Goal: Use online tool/utility: Utilize a website feature to perform a specific function

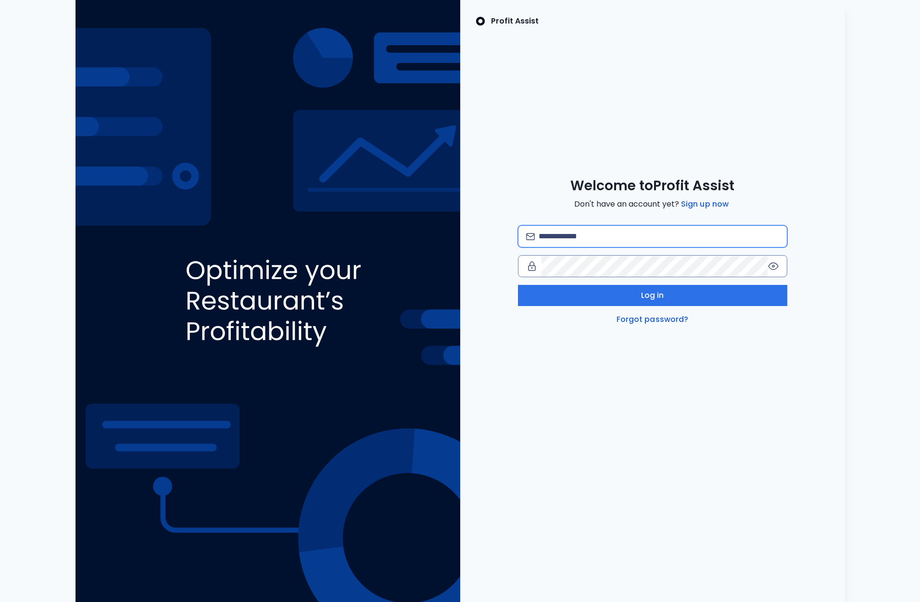
click at [594, 238] on input "email" at bounding box center [658, 236] width 240 height 21
type input "**********"
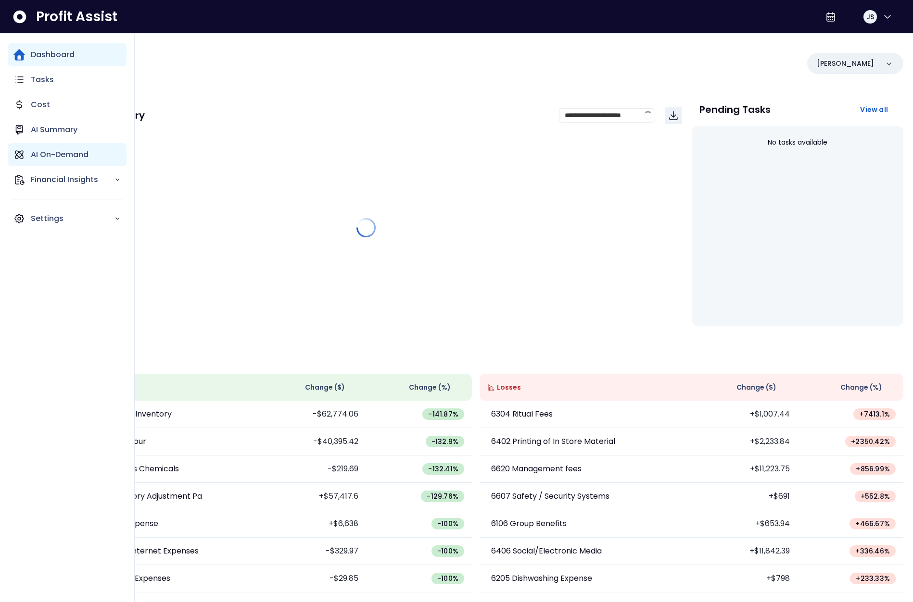
click at [44, 159] on p "AI On-Demand" at bounding box center [60, 155] width 58 height 12
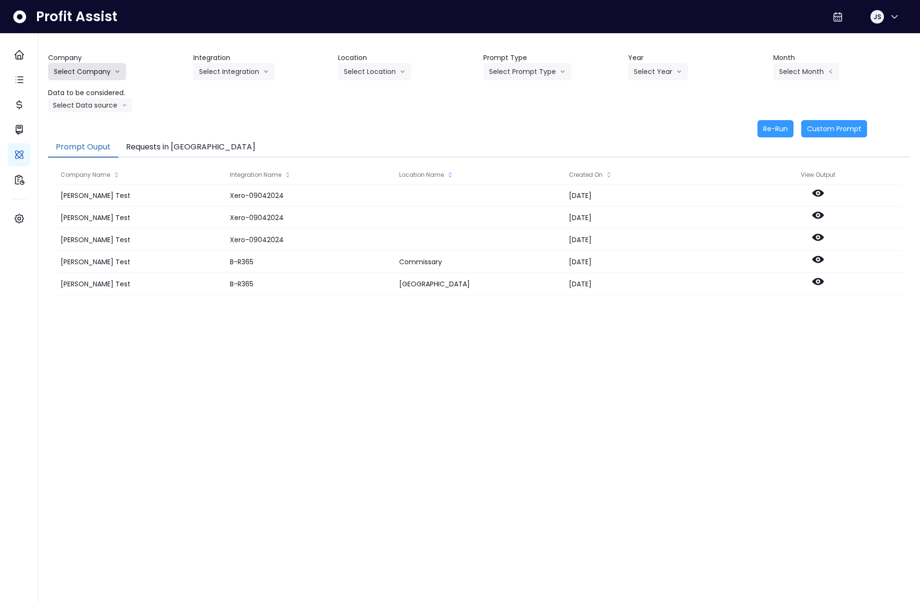
click at [87, 71] on button "Select Company" at bounding box center [87, 71] width 78 height 17
click at [89, 127] on span "SpotOn Demo" at bounding box center [95, 127] width 83 height 10
click at [251, 71] on button "Select Integration" at bounding box center [233, 71] width 81 height 17
click at [227, 94] on span "College" at bounding box center [227, 92] width 57 height 10
click at [361, 72] on button "Select Location" at bounding box center [374, 71] width 73 height 17
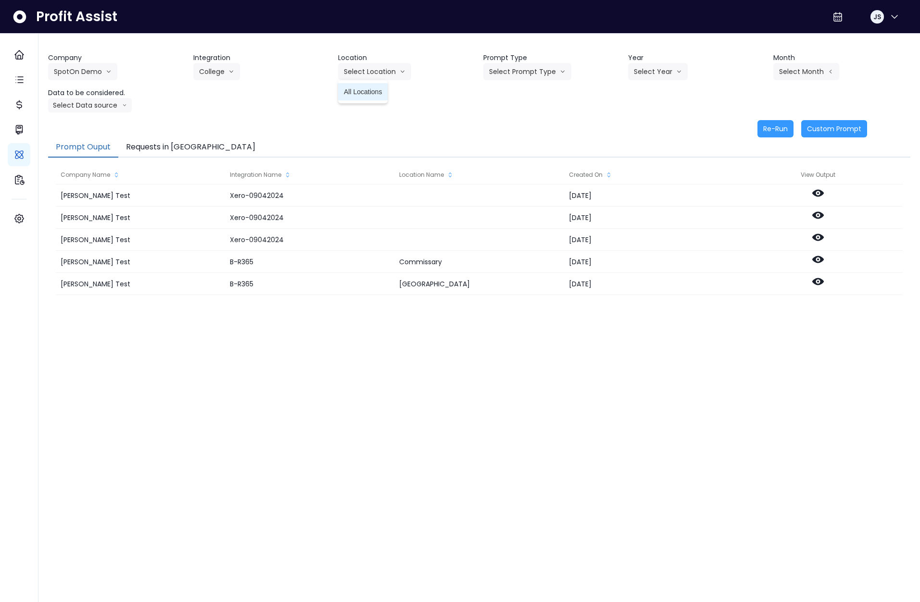
click at [359, 88] on span "All Locations" at bounding box center [363, 92] width 38 height 10
click at [523, 73] on button "Select Prompt Type" at bounding box center [527, 71] width 88 height 17
click at [517, 116] on li "Error Task" at bounding box center [516, 108] width 66 height 17
click at [648, 72] on button "Select Year" at bounding box center [658, 71] width 60 height 17
click at [649, 126] on span "2025" at bounding box center [641, 127] width 15 height 10
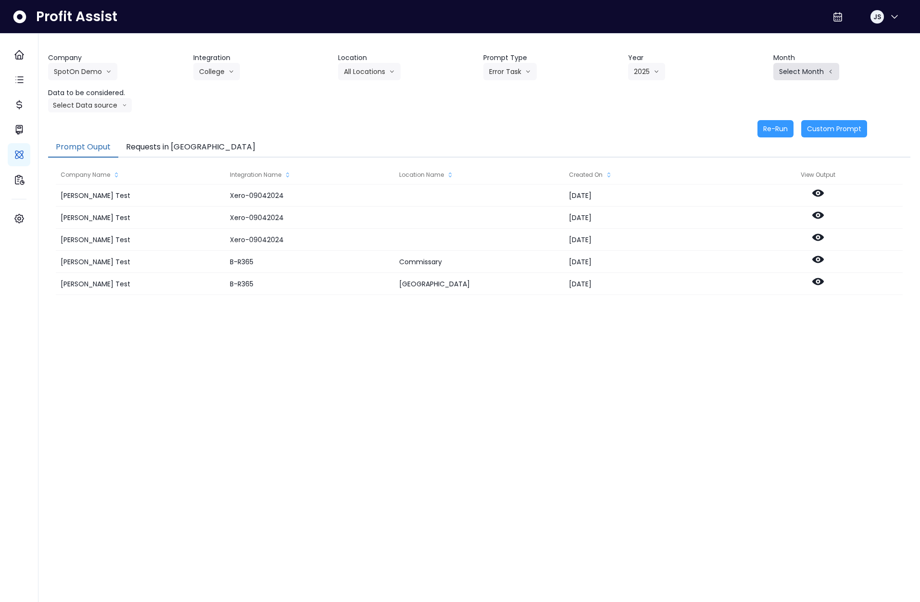
click at [804, 73] on button "Select Month" at bounding box center [806, 71] width 66 height 17
click at [750, 201] on li "Aug" at bounding box center [758, 195] width 30 height 17
click at [100, 101] on button "Select Data source" at bounding box center [90, 105] width 84 height 14
click at [90, 127] on span "Comparison overtime" at bounding box center [86, 124] width 64 height 10
click at [774, 131] on button "Re-Run" at bounding box center [775, 128] width 36 height 17
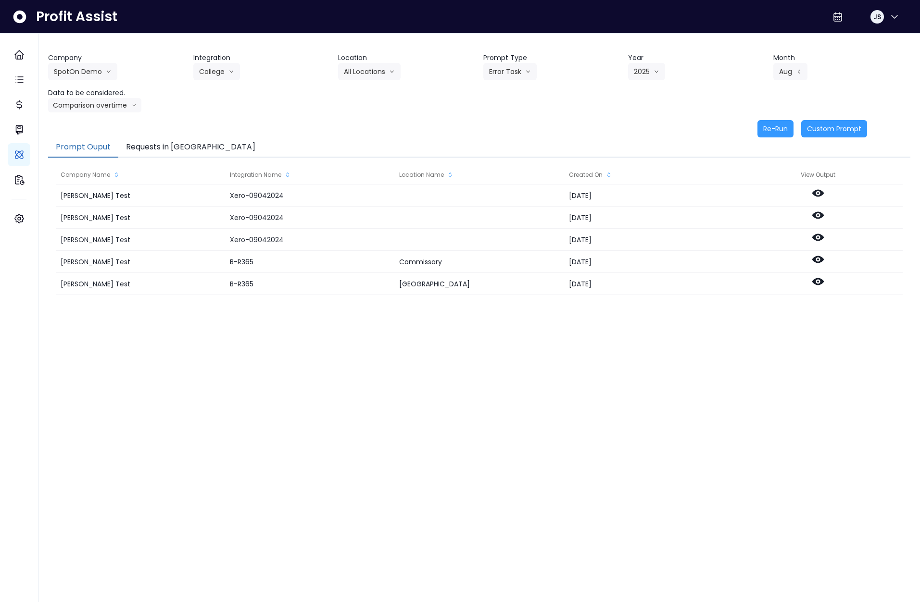
click at [159, 145] on button "Requests in Queue" at bounding box center [190, 148] width 145 height 20
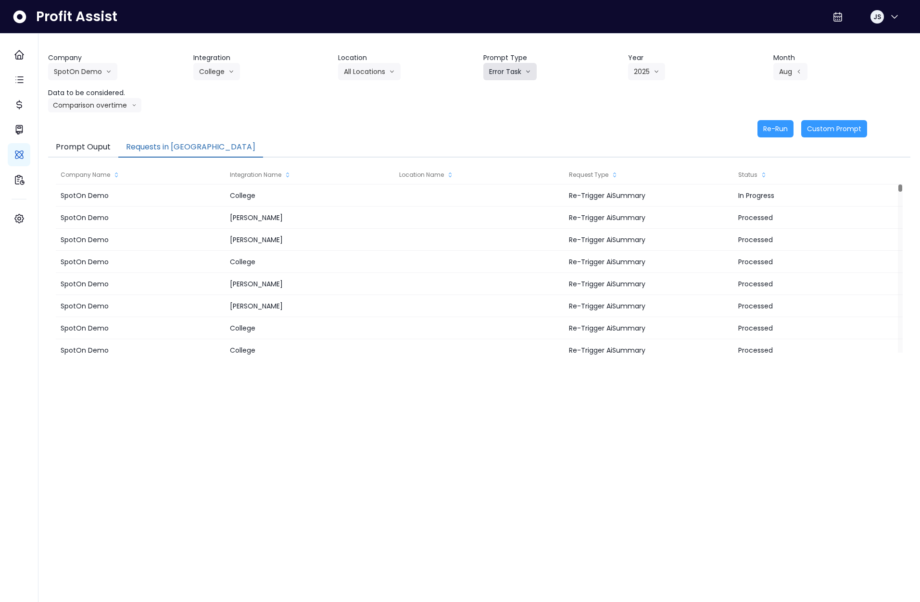
click at [503, 70] on button "Error Task" at bounding box center [509, 71] width 53 height 17
click at [513, 96] on span "Monthly Summary" at bounding box center [516, 92] width 54 height 10
click at [779, 132] on button "Re-Run" at bounding box center [775, 128] width 36 height 17
click at [794, 73] on button "Aug" at bounding box center [790, 71] width 34 height 17
click at [744, 207] on li "Sept" at bounding box center [758, 212] width 30 height 17
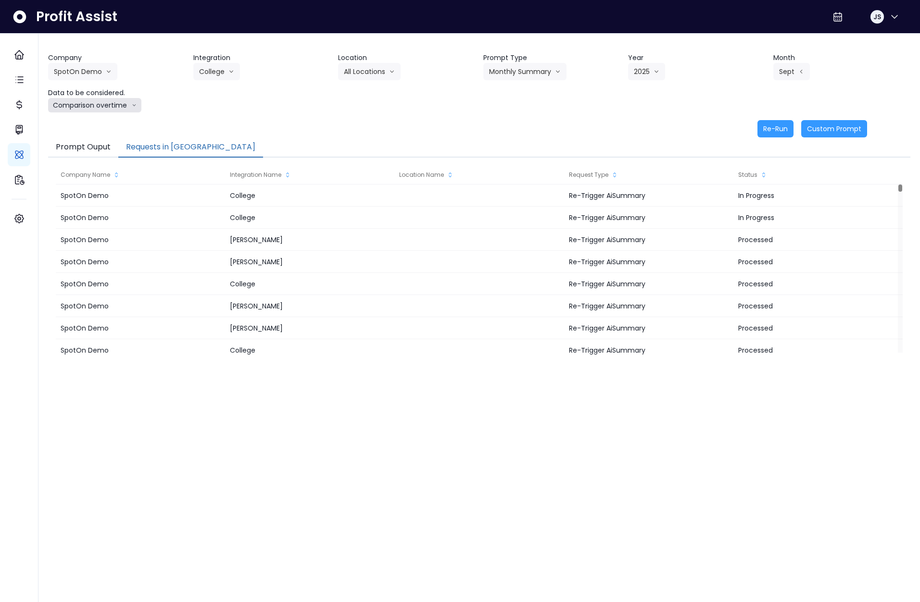
click at [74, 103] on button "Comparison overtime" at bounding box center [94, 105] width 93 height 14
click at [87, 140] on span "Location Analysis" at bounding box center [86, 142] width 64 height 10
click at [782, 126] on button "Re-Run" at bounding box center [775, 128] width 36 height 17
click at [508, 69] on button "Monthly Summary" at bounding box center [524, 71] width 83 height 17
click at [512, 108] on span "Error Task" at bounding box center [516, 109] width 54 height 10
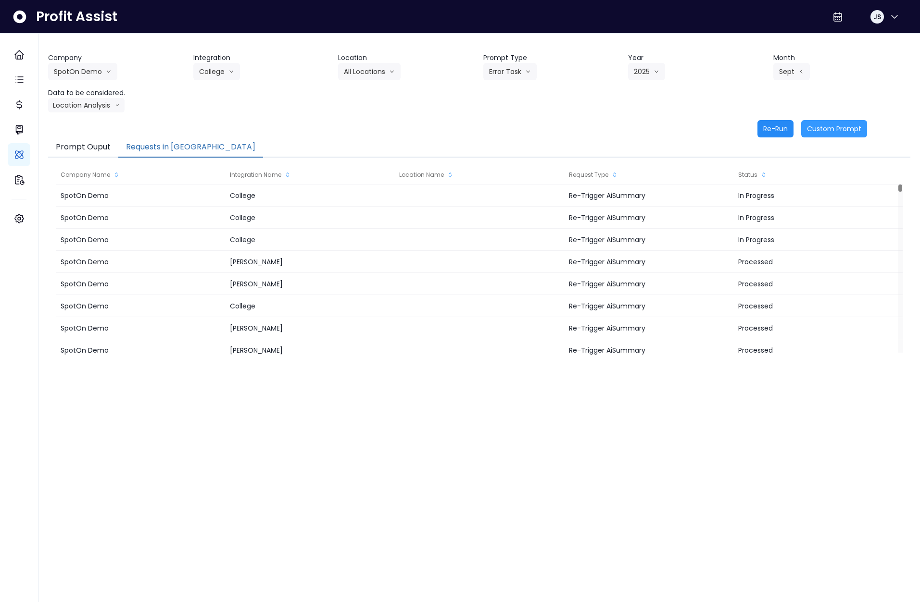
click at [777, 135] on button "Re-Run" at bounding box center [775, 128] width 36 height 17
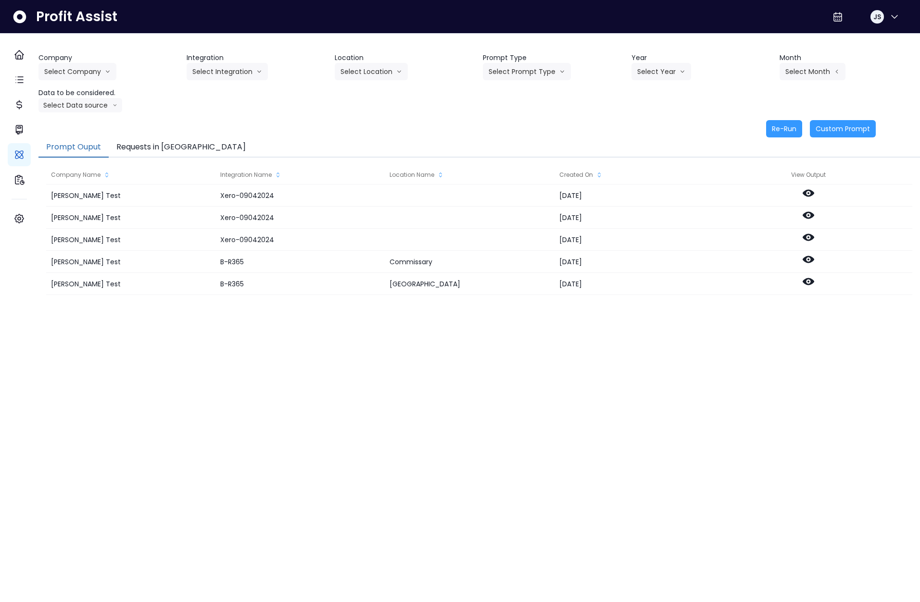
click at [160, 145] on button "Requests in Queue" at bounding box center [181, 148] width 145 height 20
click at [174, 146] on button "Requests in [GEOGRAPHIC_DATA]" at bounding box center [181, 148] width 145 height 20
click at [81, 75] on button "Select Company" at bounding box center [77, 71] width 78 height 17
click at [94, 125] on span "SpotOn Demo" at bounding box center [85, 127] width 83 height 10
click at [222, 67] on button "Select Integration" at bounding box center [227, 71] width 81 height 17
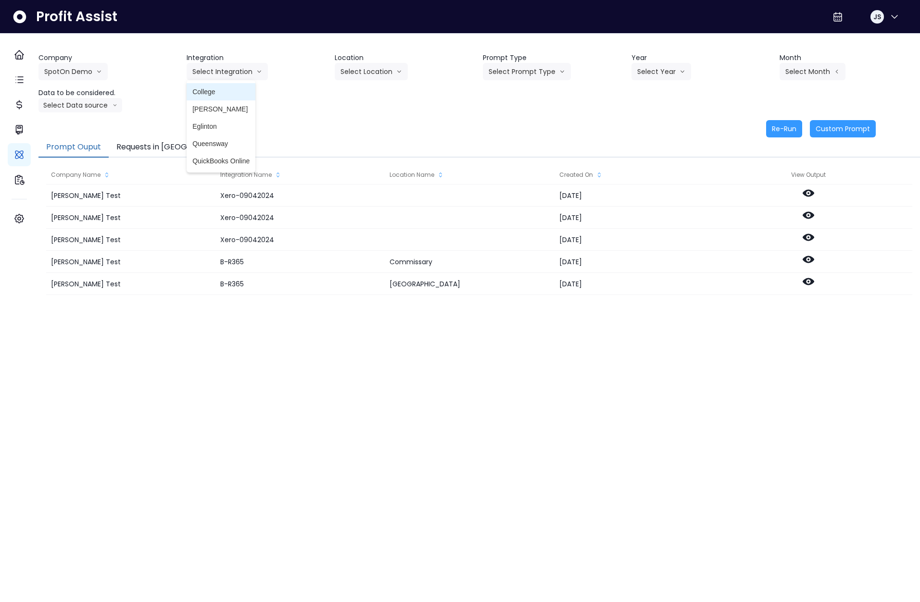
click at [222, 93] on span "College" at bounding box center [220, 92] width 57 height 10
click at [360, 62] on header "Location" at bounding box center [405, 58] width 140 height 10
click at [365, 70] on button "Select Location" at bounding box center [371, 71] width 73 height 17
click at [368, 94] on span "All Locations" at bounding box center [359, 92] width 38 height 10
click at [559, 63] on button "Select Prompt Type" at bounding box center [527, 71] width 88 height 17
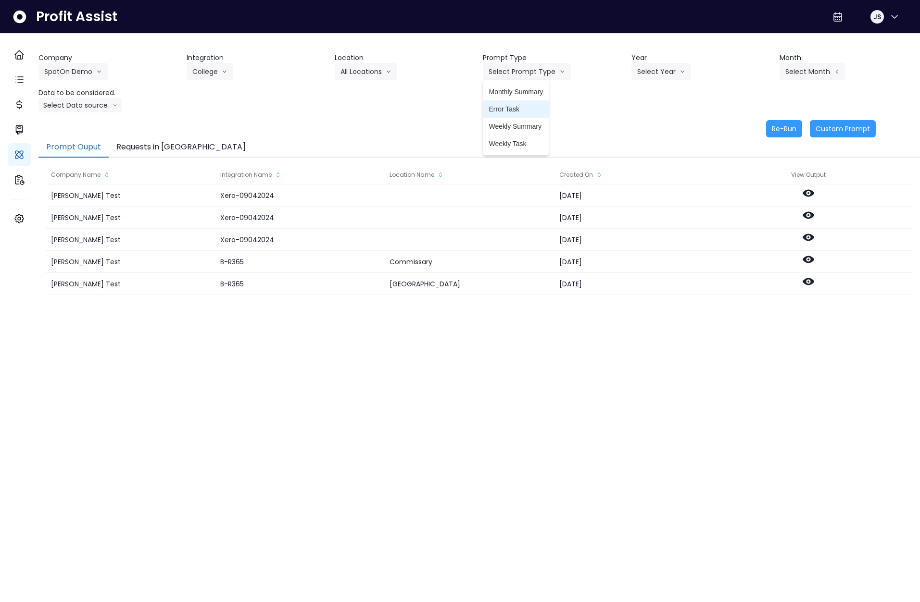
click at [523, 111] on span "Error Task" at bounding box center [515, 109] width 54 height 10
click at [655, 74] on button "Select Year" at bounding box center [661, 71] width 60 height 17
click at [646, 130] on span "2025" at bounding box center [644, 127] width 15 height 10
click at [801, 75] on button "Select Month" at bounding box center [812, 71] width 66 height 17
click at [755, 208] on span "Sept" at bounding box center [764, 213] width 19 height 10
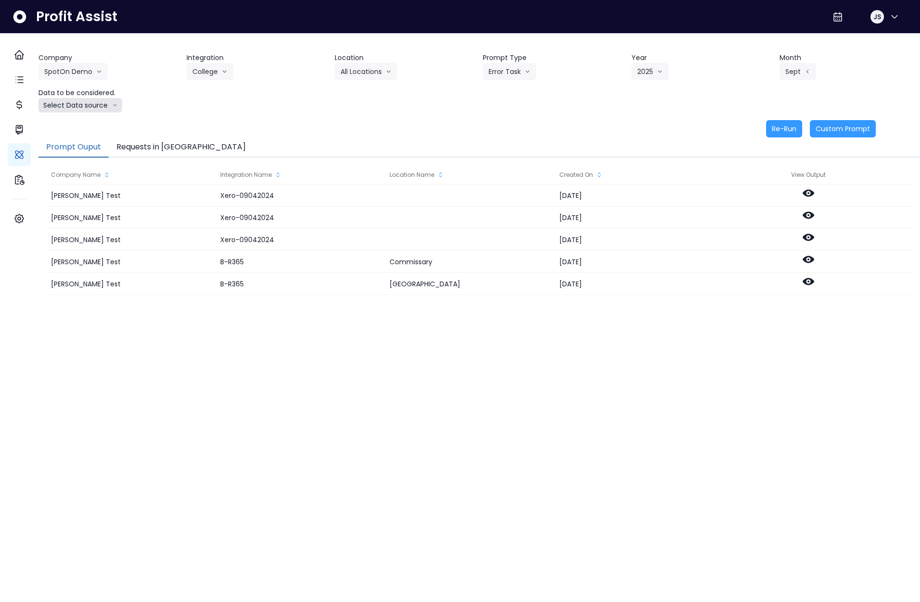
click at [71, 109] on button "Select Data source" at bounding box center [80, 105] width 84 height 14
click at [83, 138] on span "Location Analysis" at bounding box center [76, 142] width 64 height 10
click at [770, 129] on button "Re-Run" at bounding box center [784, 128] width 36 height 17
click at [355, 100] on div "Company SpotOn Demo Hardik Test koras Bakery SpotOn Demo TestLOCATION Wilsons l…" at bounding box center [478, 83] width 881 height 60
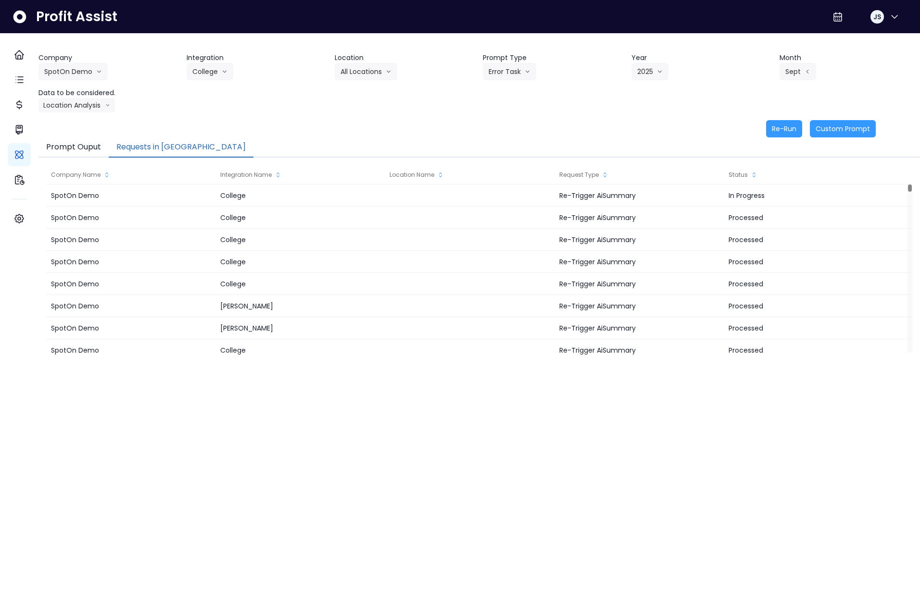
click at [136, 148] on button "Requests in Queue" at bounding box center [181, 148] width 145 height 20
click at [175, 148] on button "Requests in [GEOGRAPHIC_DATA]" at bounding box center [181, 148] width 145 height 20
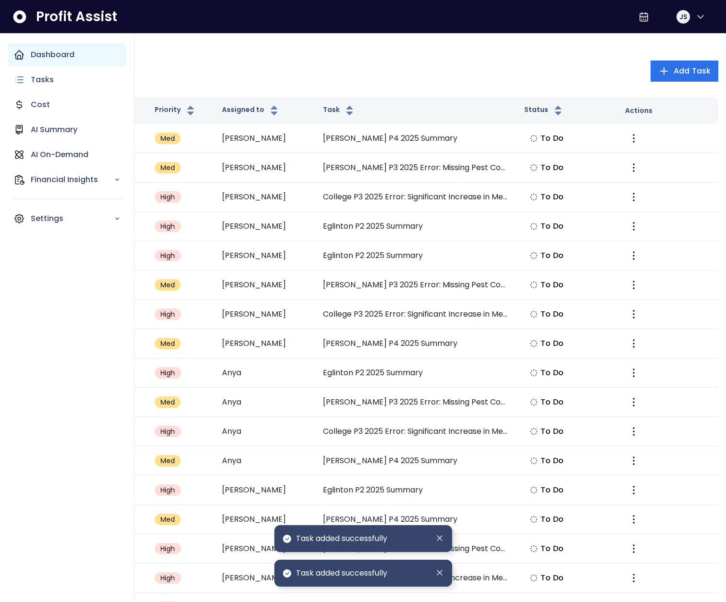
click at [20, 56] on icon "Main navigation" at bounding box center [19, 55] width 12 height 12
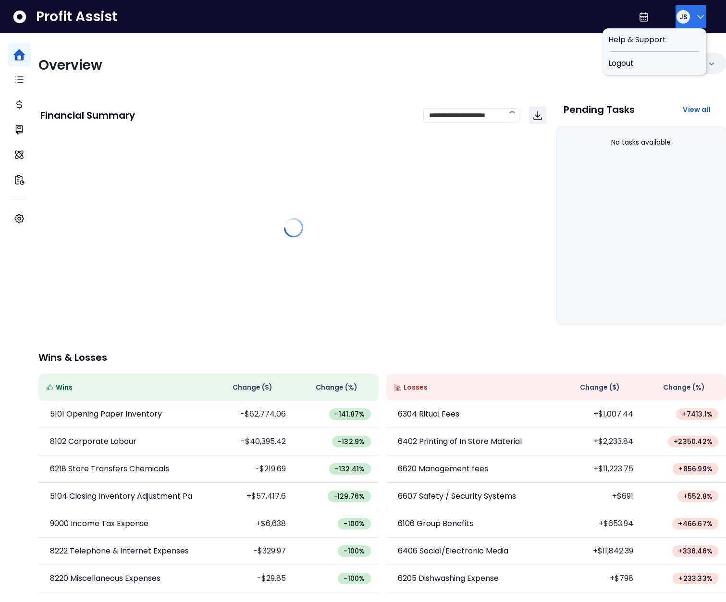
click at [698, 21] on icon "button" at bounding box center [701, 17] width 12 height 12
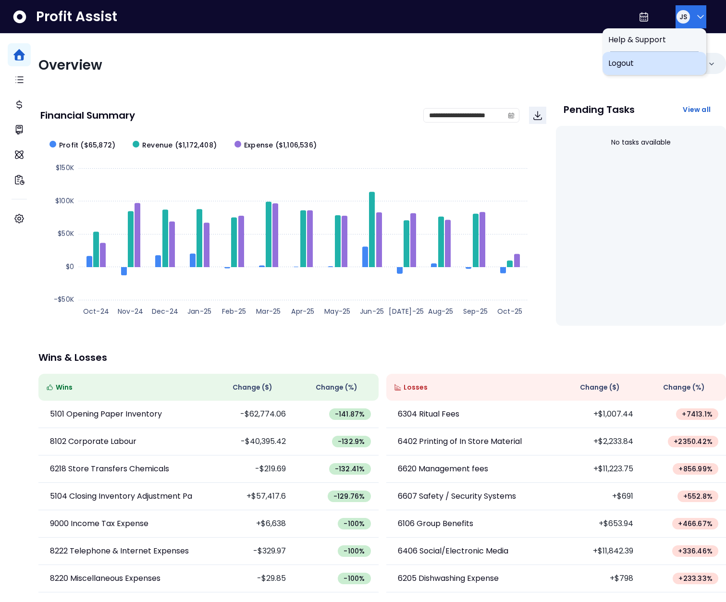
click at [666, 53] on div "Logout" at bounding box center [655, 63] width 104 height 23
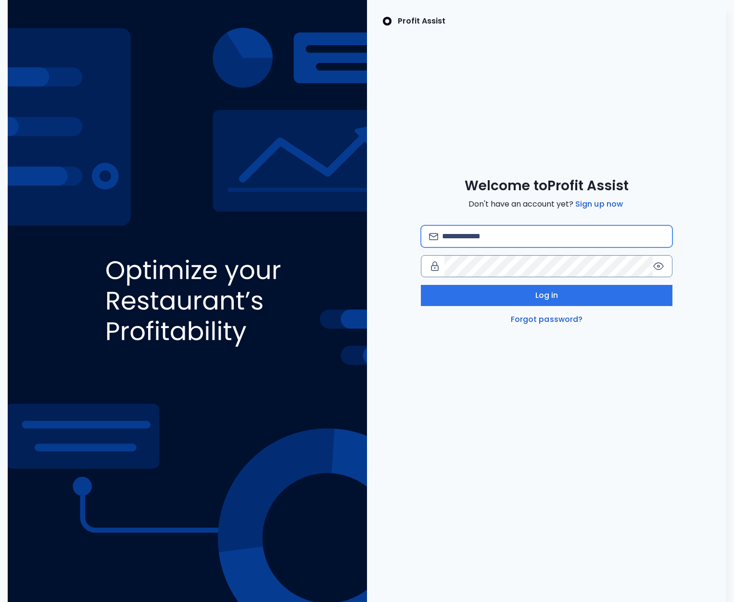
click at [483, 236] on input "email" at bounding box center [553, 236] width 222 height 21
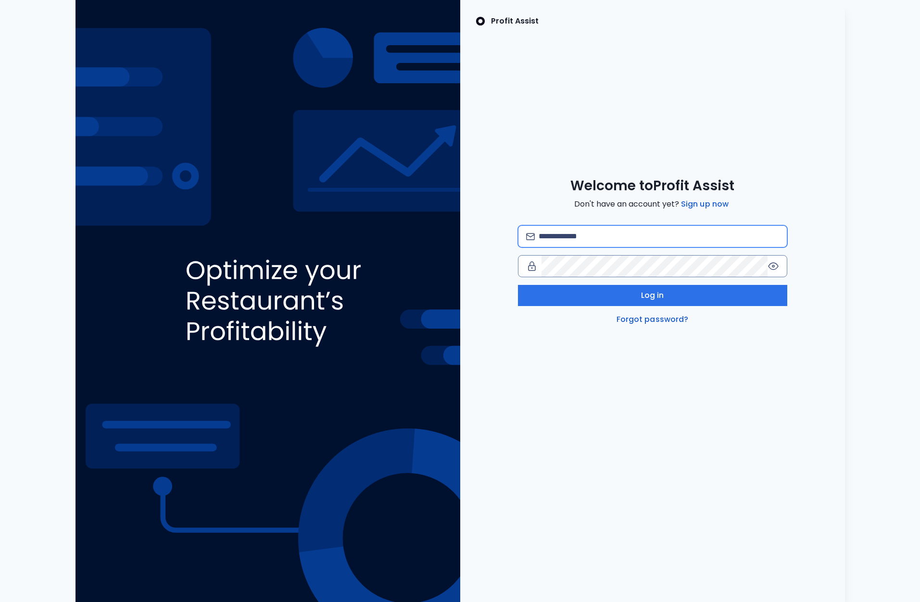
click at [563, 235] on input "email" at bounding box center [658, 236] width 240 height 21
type input "*"
type input "**********"
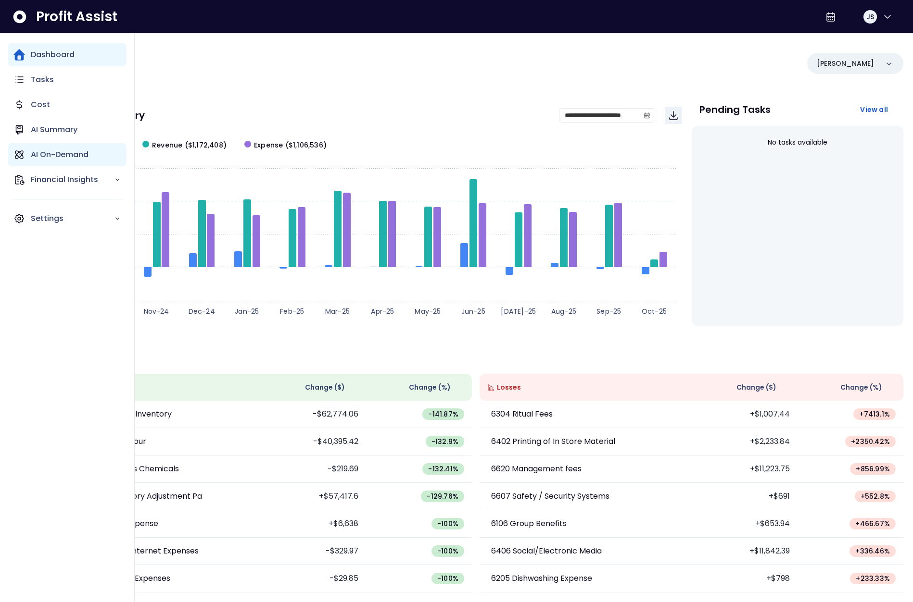
click at [40, 153] on p "AI On-Demand" at bounding box center [60, 155] width 58 height 12
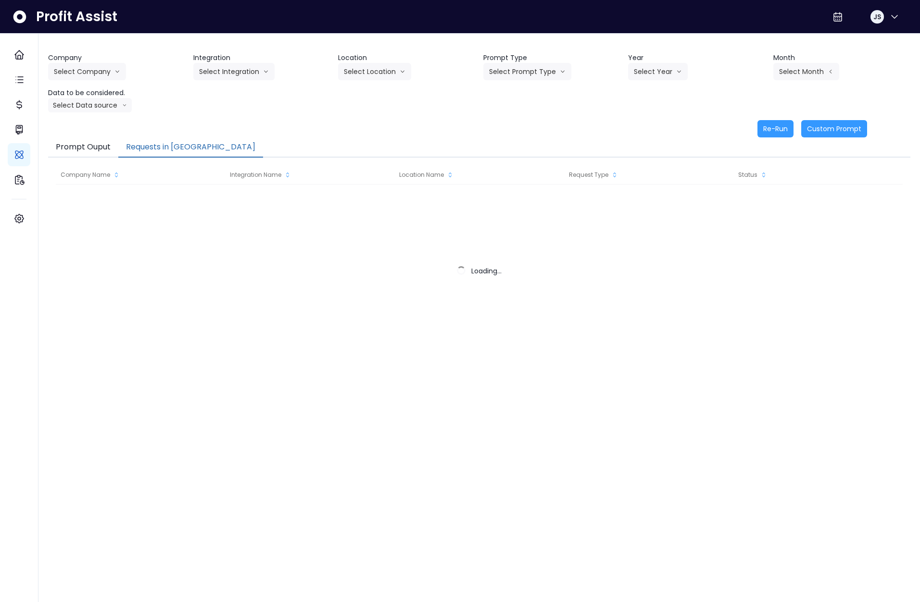
click at [168, 146] on button "Requests in [GEOGRAPHIC_DATA]" at bounding box center [190, 148] width 145 height 20
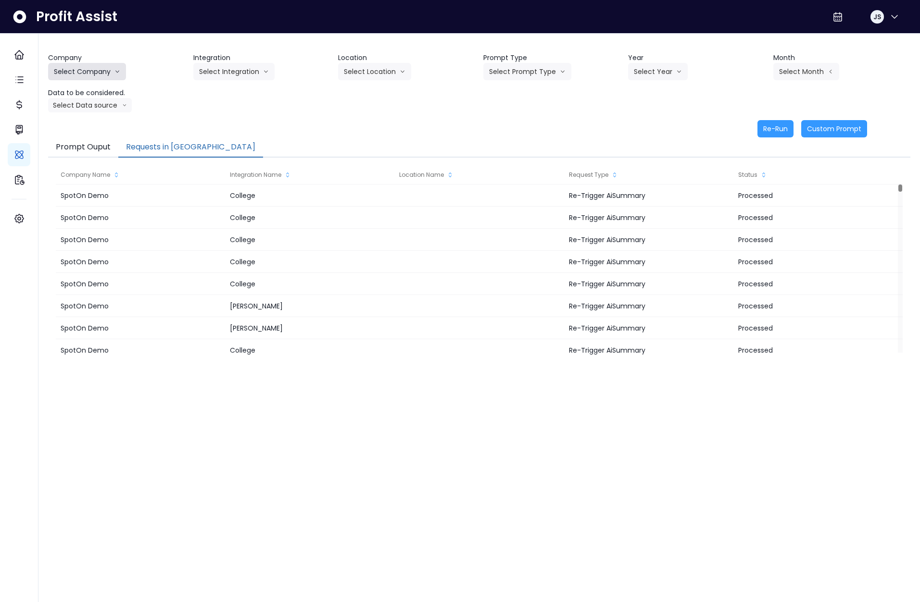
click at [85, 71] on button "Select Company" at bounding box center [87, 71] width 78 height 17
click at [82, 124] on span "SpotOn Demo" at bounding box center [95, 127] width 83 height 10
click at [207, 77] on button "Select Integration" at bounding box center [233, 71] width 81 height 17
click at [223, 111] on span "[PERSON_NAME]" at bounding box center [227, 109] width 57 height 10
click at [375, 72] on button "Select Location" at bounding box center [374, 71] width 73 height 17
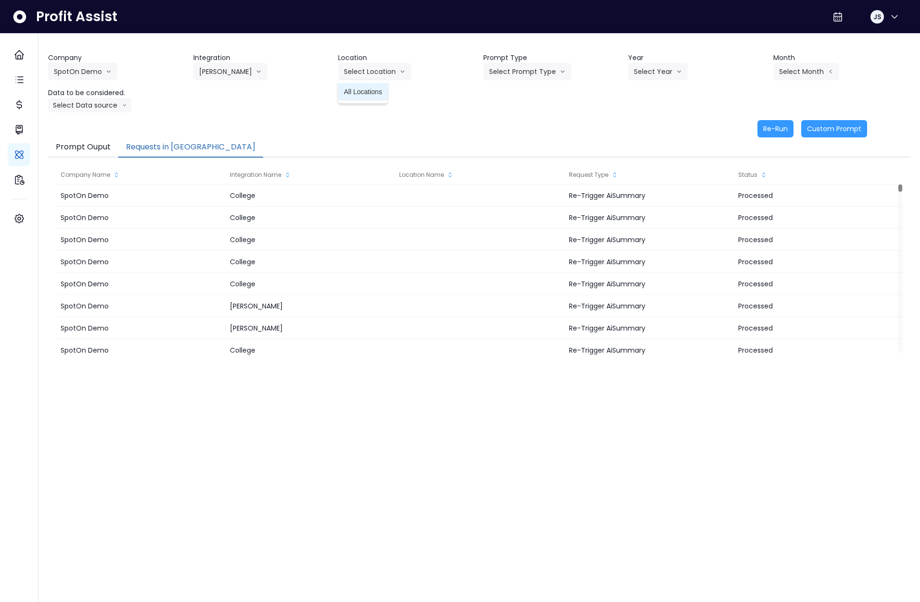
click at [368, 88] on span "All Locations" at bounding box center [363, 92] width 38 height 10
click at [509, 71] on button "Select Prompt Type" at bounding box center [527, 71] width 88 height 17
click at [512, 108] on span "Error Task" at bounding box center [516, 109] width 54 height 10
click at [658, 73] on button "Select Year" at bounding box center [658, 71] width 60 height 17
click at [642, 123] on span "2025" at bounding box center [641, 127] width 15 height 10
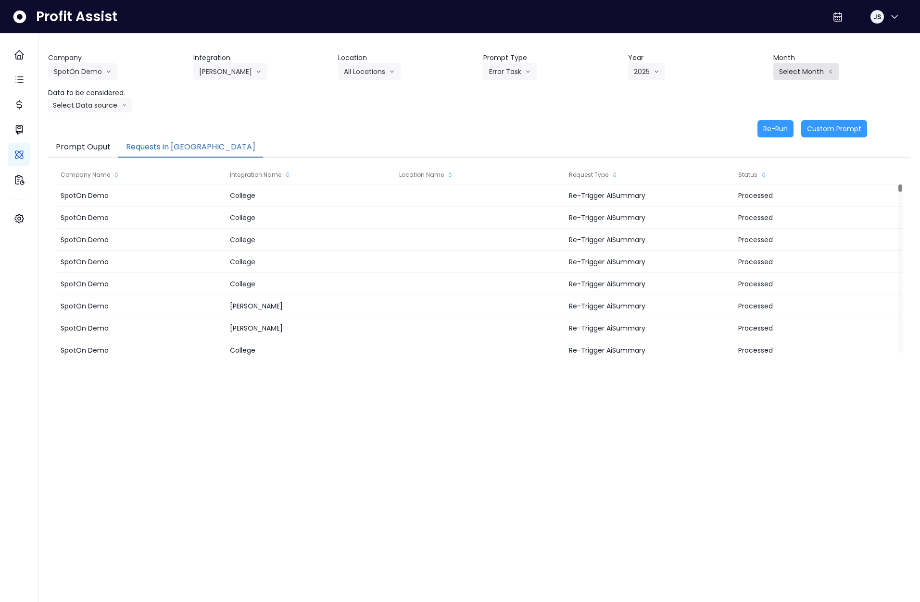
click at [799, 65] on button "Select Month" at bounding box center [806, 71] width 66 height 17
click at [757, 195] on span "Aug" at bounding box center [758, 196] width 19 height 10
click at [122, 108] on icon "arrow down line" at bounding box center [124, 105] width 5 height 10
click at [101, 142] on span "Location Analysis" at bounding box center [86, 142] width 64 height 10
click at [779, 130] on button "Re-Run" at bounding box center [775, 128] width 36 height 17
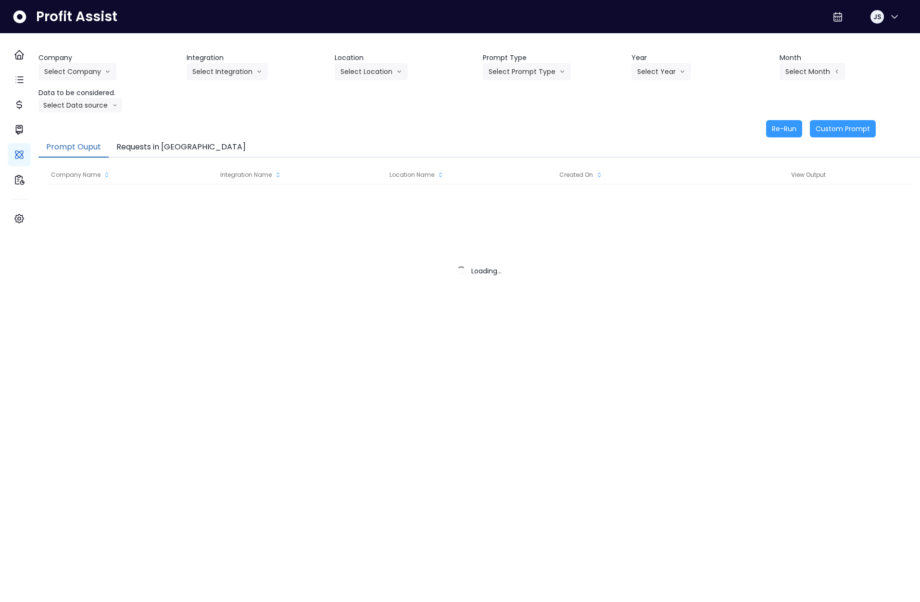
click at [140, 146] on button "Requests in [GEOGRAPHIC_DATA]" at bounding box center [181, 148] width 145 height 20
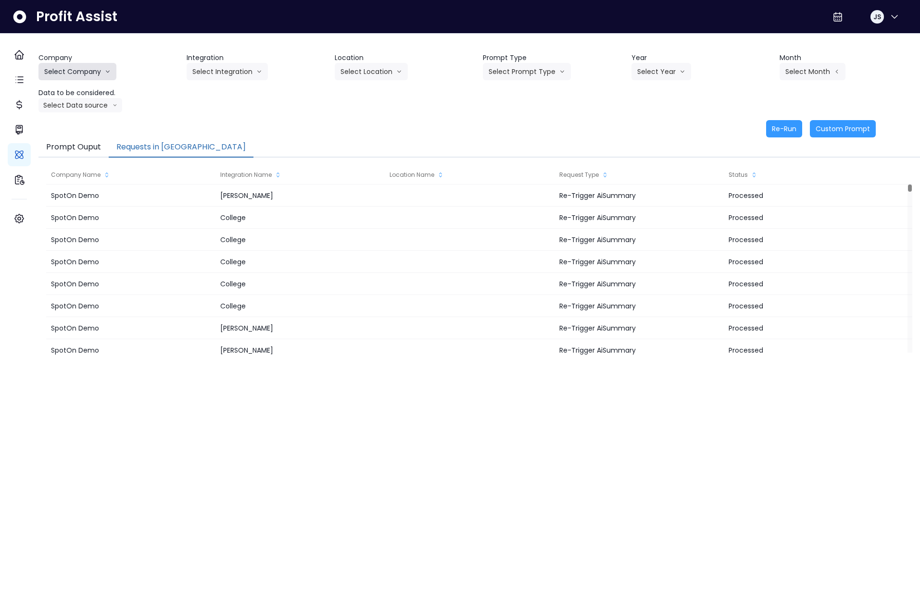
click at [93, 68] on button "Select Company" at bounding box center [77, 71] width 78 height 17
click at [85, 122] on span "SpotOn Demo" at bounding box center [85, 127] width 83 height 10
click at [229, 66] on button "Select Integration" at bounding box center [227, 71] width 81 height 17
click at [223, 110] on span "[PERSON_NAME]" at bounding box center [220, 109] width 57 height 10
click at [397, 75] on button "Select Location" at bounding box center [371, 71] width 73 height 17
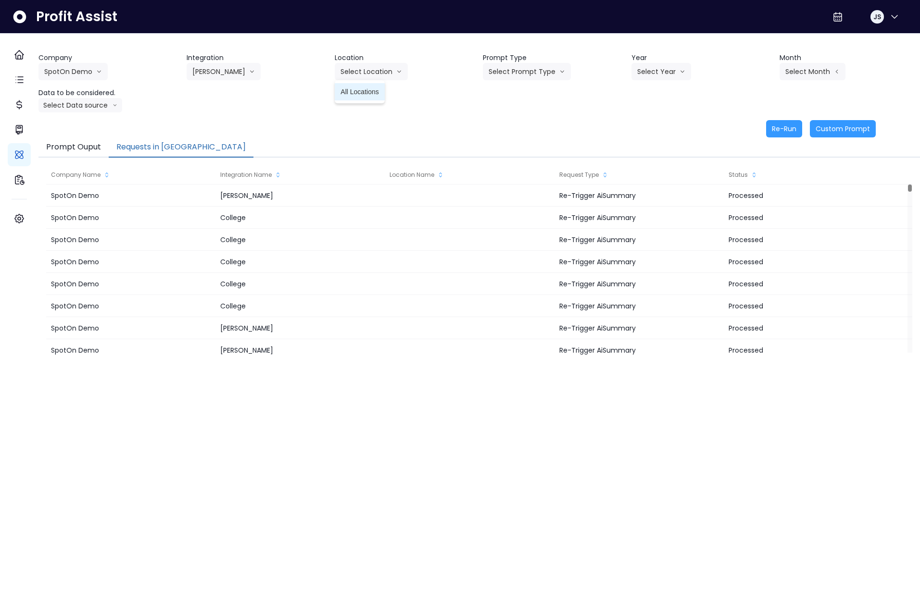
click at [384, 96] on li "All Locations" at bounding box center [360, 91] width 50 height 17
click at [519, 71] on button "Select Prompt Type" at bounding box center [527, 71] width 88 height 17
click at [519, 109] on span "Error Task" at bounding box center [515, 109] width 54 height 10
click at [651, 74] on button "Select Year" at bounding box center [661, 71] width 60 height 17
click at [645, 127] on span "2025" at bounding box center [644, 127] width 15 height 10
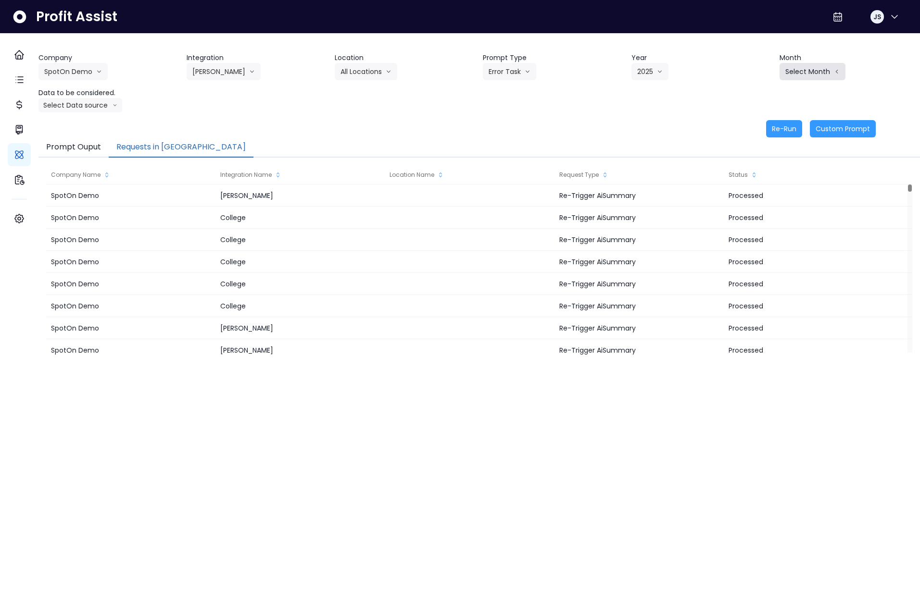
click at [790, 72] on button "Select Month" at bounding box center [812, 71] width 66 height 17
click at [755, 200] on span "Aug" at bounding box center [764, 196] width 19 height 10
click at [772, 128] on button "Re-Run" at bounding box center [784, 128] width 36 height 17
click at [197, 72] on button "[PERSON_NAME]" at bounding box center [224, 71] width 74 height 17
click at [219, 127] on span "Eglinton" at bounding box center [220, 127] width 57 height 10
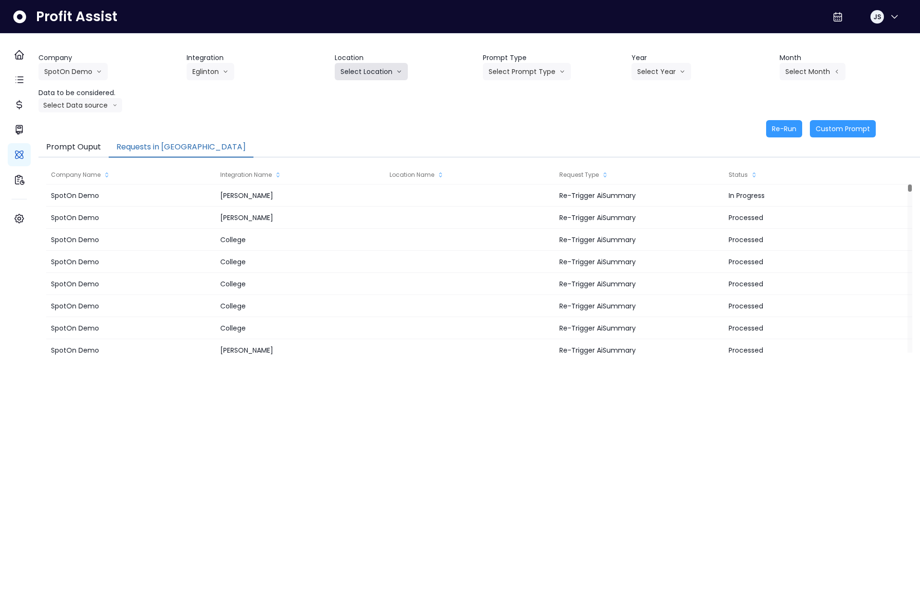
click at [389, 74] on button "Select Location" at bounding box center [371, 71] width 73 height 17
click at [369, 95] on span "All Locations" at bounding box center [359, 92] width 38 height 10
click at [518, 71] on button "Select Prompt Type" at bounding box center [527, 71] width 88 height 17
click at [512, 93] on span "Monthly Summary" at bounding box center [515, 92] width 54 height 10
click at [647, 75] on button "Select Year" at bounding box center [661, 71] width 60 height 17
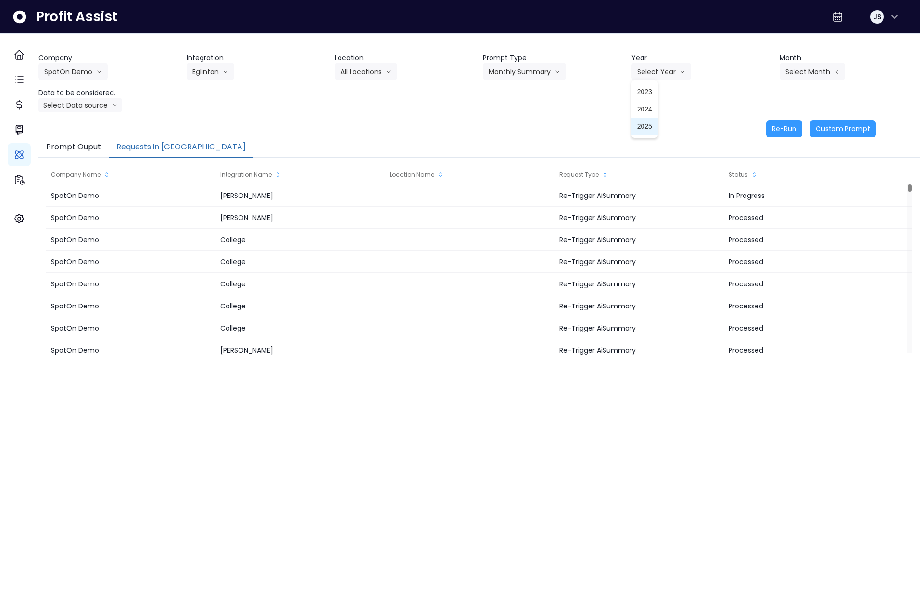
click at [647, 130] on span "2025" at bounding box center [644, 127] width 15 height 10
click at [793, 74] on button "Select Month" at bounding box center [812, 71] width 66 height 17
click at [755, 200] on span "Aug" at bounding box center [764, 196] width 19 height 10
click at [82, 107] on button "Select Data source" at bounding box center [80, 105] width 84 height 14
click at [97, 138] on span "Location Analysis" at bounding box center [76, 142] width 64 height 10
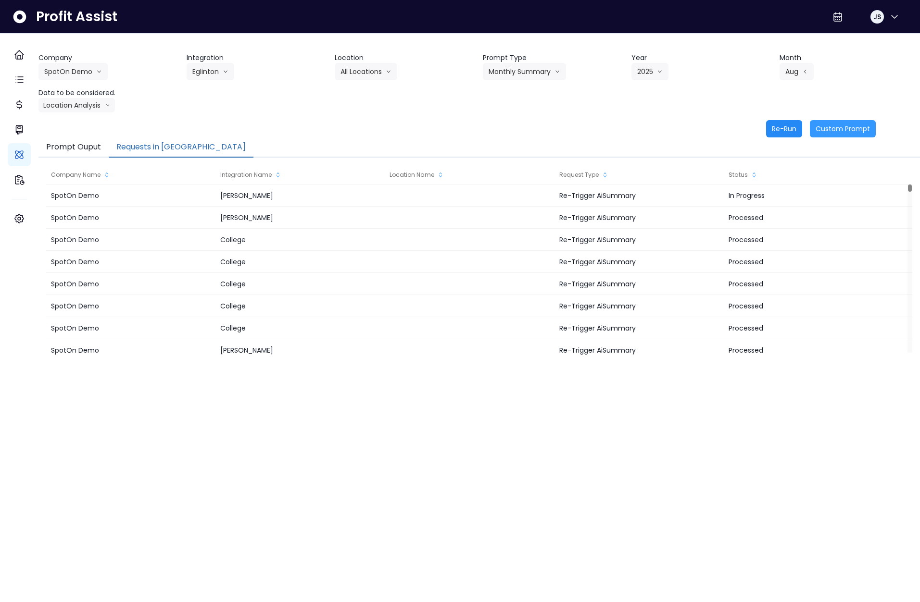
click at [775, 136] on button "Re-Run" at bounding box center [784, 128] width 36 height 17
click at [210, 72] on button "Eglinton" at bounding box center [211, 71] width 48 height 17
click at [220, 139] on span "Queensway" at bounding box center [220, 144] width 57 height 10
click at [382, 73] on button "Select Location" at bounding box center [371, 71] width 73 height 17
click at [376, 94] on span "All Locations" at bounding box center [359, 92] width 38 height 10
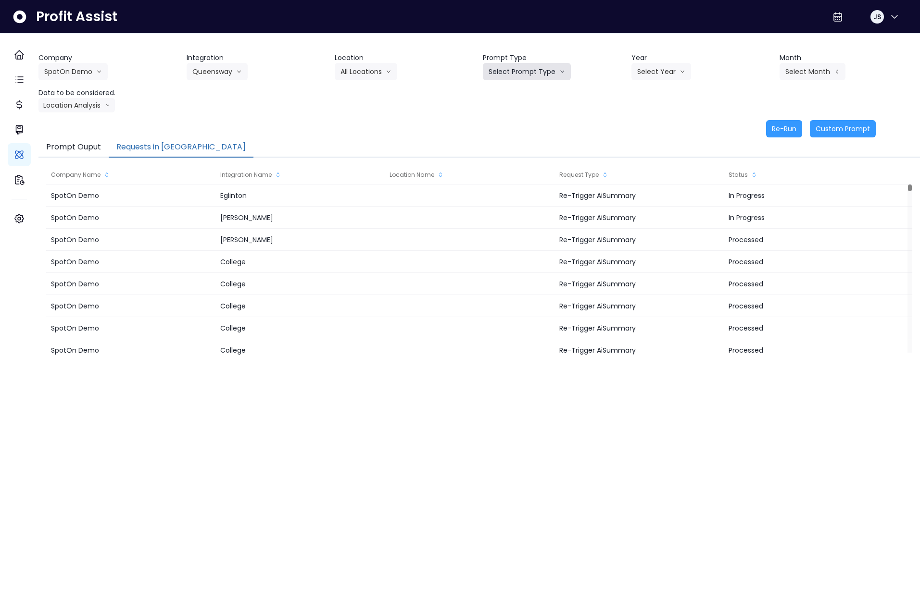
click at [552, 75] on button "Select Prompt Type" at bounding box center [527, 71] width 88 height 17
click at [520, 92] on span "Monthly Summary" at bounding box center [515, 92] width 54 height 10
click at [649, 77] on button "Select Year" at bounding box center [661, 71] width 60 height 17
click at [647, 132] on li "2025" at bounding box center [644, 126] width 26 height 17
click at [790, 73] on button "Select Month" at bounding box center [812, 71] width 66 height 17
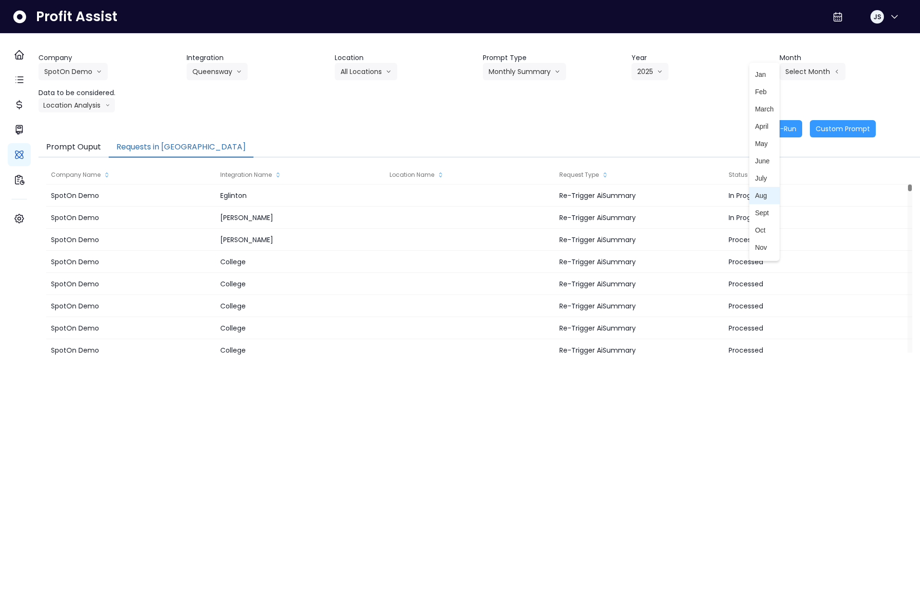
click at [755, 199] on span "Aug" at bounding box center [764, 196] width 19 height 10
click at [766, 123] on button "Re-Run" at bounding box center [784, 128] width 36 height 17
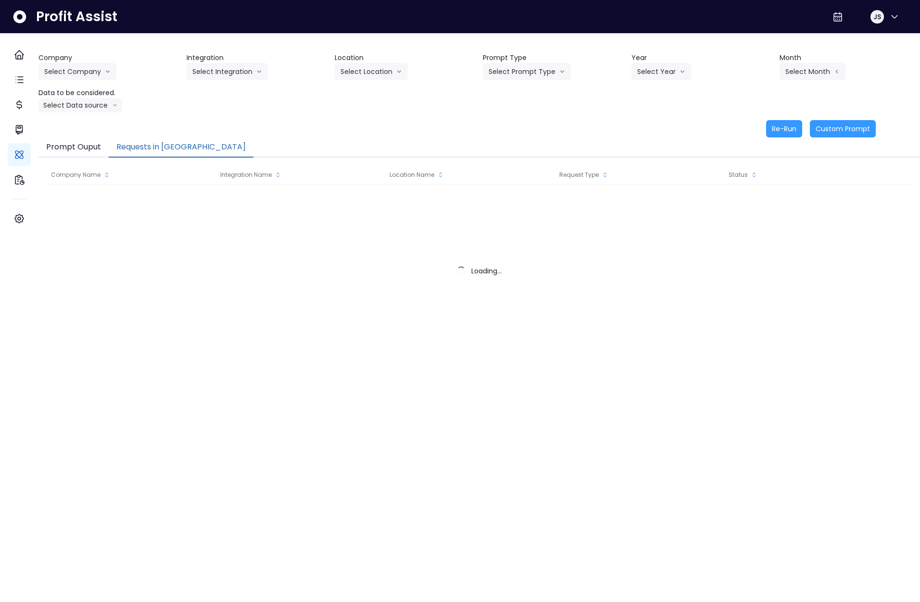
click at [158, 148] on button "Requests in [GEOGRAPHIC_DATA]" at bounding box center [181, 148] width 145 height 20
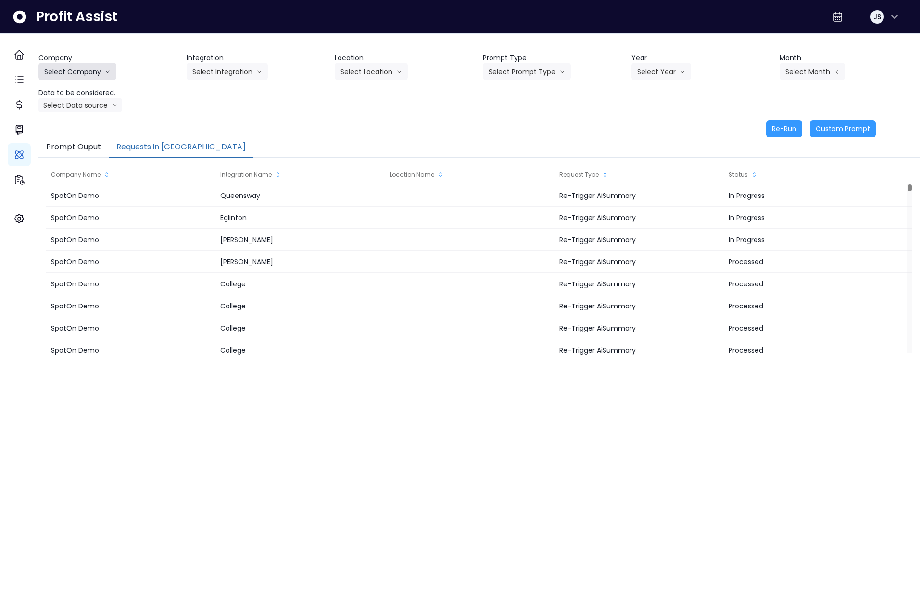
click at [108, 75] on button "Select Company" at bounding box center [77, 71] width 78 height 17
click at [89, 135] on li "TestLOCATION" at bounding box center [85, 143] width 94 height 17
click at [89, 135] on div "Re-Run Custom Prompt" at bounding box center [456, 128] width 837 height 17
click at [92, 77] on button "TestLOCATION" at bounding box center [73, 71] width 70 height 17
drag, startPoint x: 88, startPoint y: 126, endPoint x: 174, endPoint y: 102, distance: 89.2
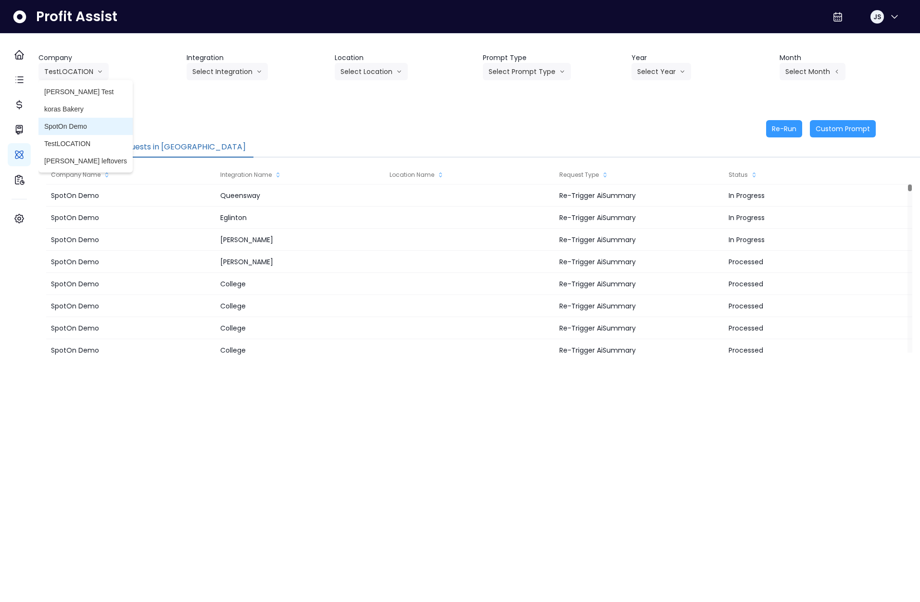
click at [88, 126] on span "SpotOn Demo" at bounding box center [85, 127] width 83 height 10
click at [225, 67] on button "Select Integration" at bounding box center [227, 71] width 81 height 17
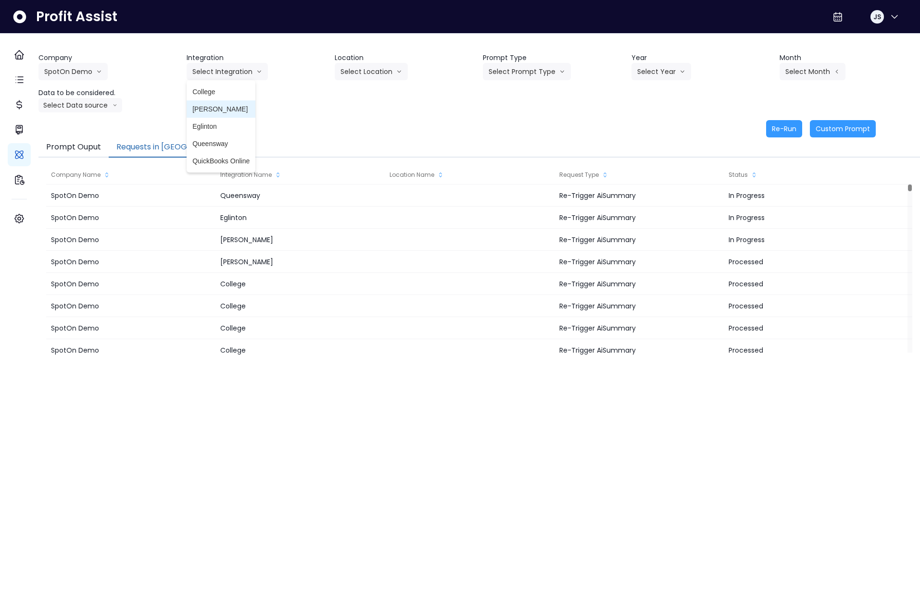
click at [223, 105] on span "[PERSON_NAME]" at bounding box center [220, 109] width 57 height 10
click at [369, 65] on button "Select Location" at bounding box center [371, 71] width 73 height 17
drag, startPoint x: 367, startPoint y: 92, endPoint x: 412, endPoint y: 91, distance: 45.2
click at [367, 92] on span "All Locations" at bounding box center [359, 92] width 38 height 10
click at [547, 64] on button "Select Prompt Type" at bounding box center [527, 71] width 88 height 17
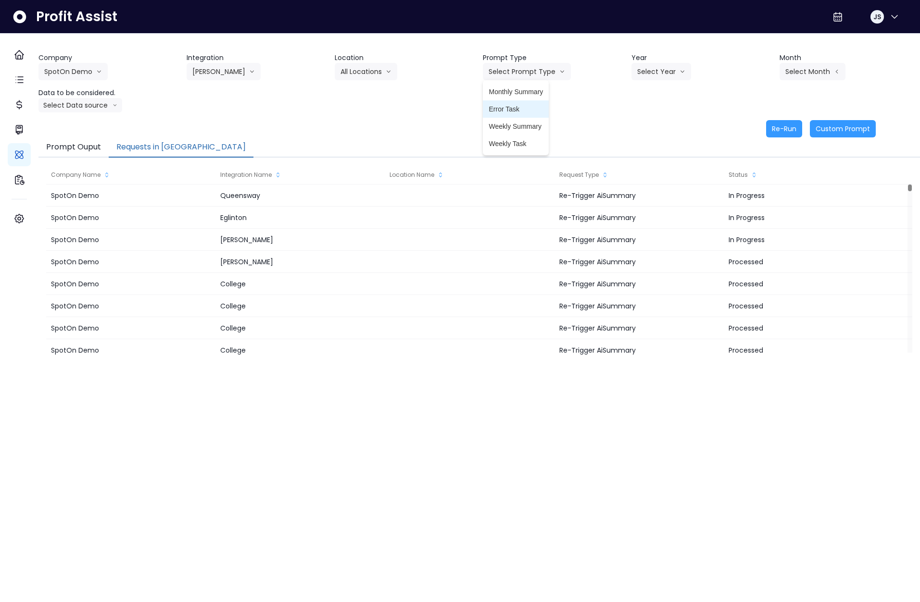
click at [525, 109] on span "Error Task" at bounding box center [515, 109] width 54 height 10
click at [671, 72] on button "Select Year" at bounding box center [661, 71] width 60 height 17
click at [646, 125] on span "2025" at bounding box center [644, 127] width 15 height 10
click at [785, 77] on button "Select Month" at bounding box center [812, 71] width 66 height 17
click at [749, 203] on li "Aug" at bounding box center [764, 195] width 30 height 17
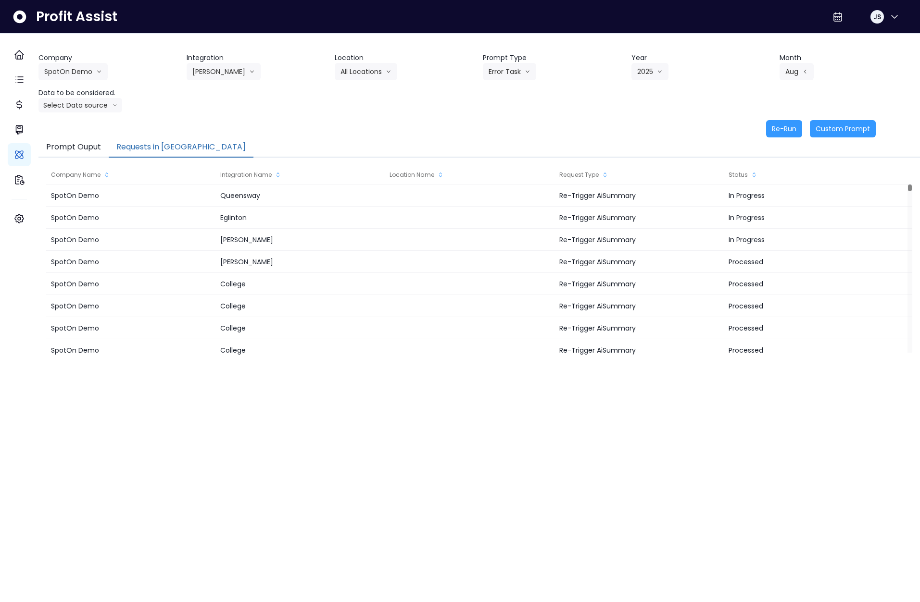
click at [82, 97] on header "Data to be considered." at bounding box center [108, 93] width 140 height 10
click at [87, 110] on button "Select Data source" at bounding box center [80, 105] width 84 height 14
click at [90, 124] on span "Comparison overtime" at bounding box center [76, 124] width 64 height 10
click at [772, 130] on button "Re-Run" at bounding box center [784, 128] width 36 height 17
click at [514, 71] on button "Error Task" at bounding box center [509, 71] width 53 height 17
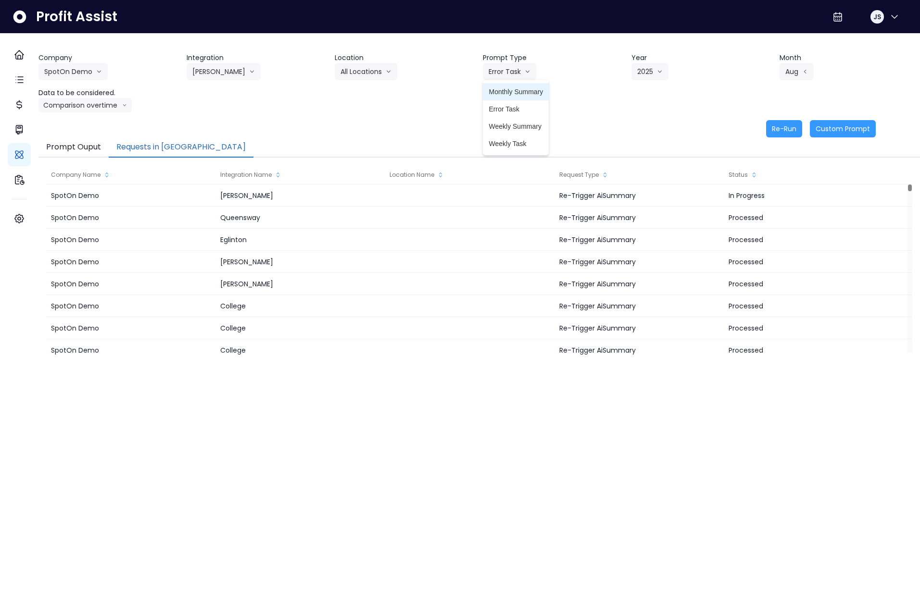
click at [511, 96] on span "Monthly Summary" at bounding box center [515, 92] width 54 height 10
click at [770, 129] on button "Re-Run" at bounding box center [784, 128] width 36 height 17
click at [221, 75] on button "[PERSON_NAME]" at bounding box center [224, 71] width 74 height 17
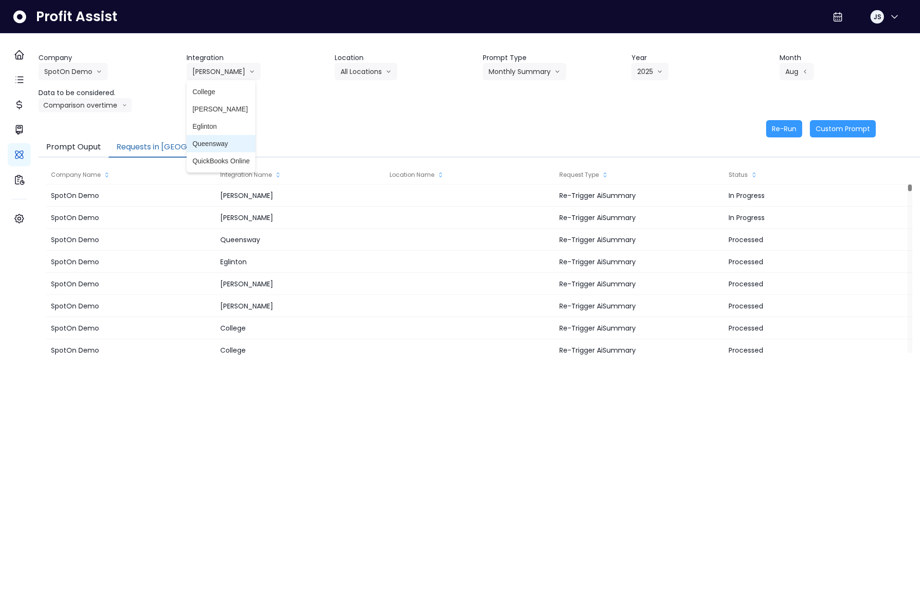
click at [224, 139] on span "Queensway" at bounding box center [220, 144] width 57 height 10
click at [383, 73] on button "Select Location" at bounding box center [371, 71] width 73 height 17
click at [374, 93] on span "All Locations" at bounding box center [359, 92] width 38 height 10
click at [538, 68] on button "Select Prompt Type" at bounding box center [527, 71] width 88 height 17
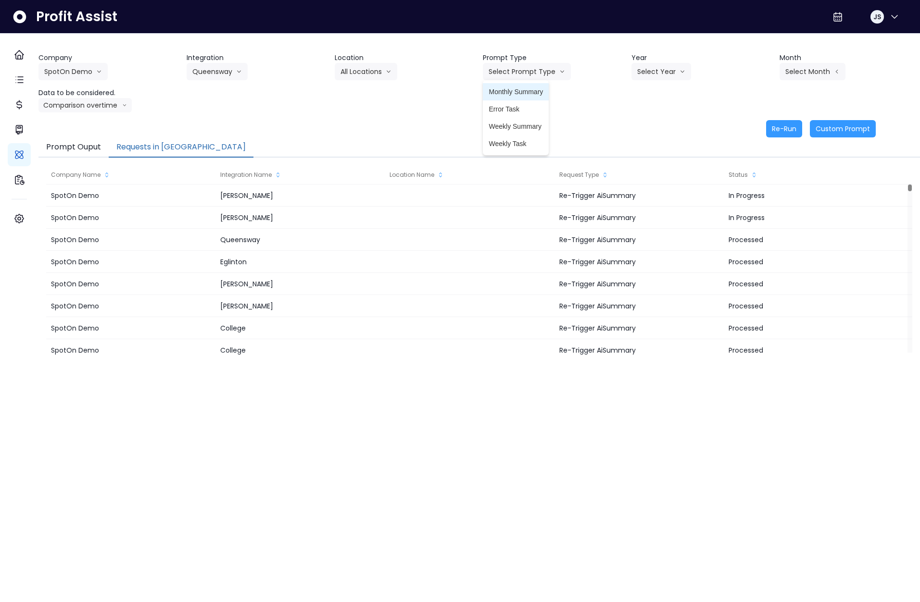
click at [523, 89] on span "Monthly Summary" at bounding box center [515, 92] width 54 height 10
click at [665, 65] on button "Select Year" at bounding box center [661, 71] width 60 height 17
click at [647, 126] on span "2025" at bounding box center [644, 127] width 15 height 10
click at [792, 73] on button "Select Month" at bounding box center [812, 71] width 66 height 17
click at [757, 192] on span "Aug" at bounding box center [764, 196] width 19 height 10
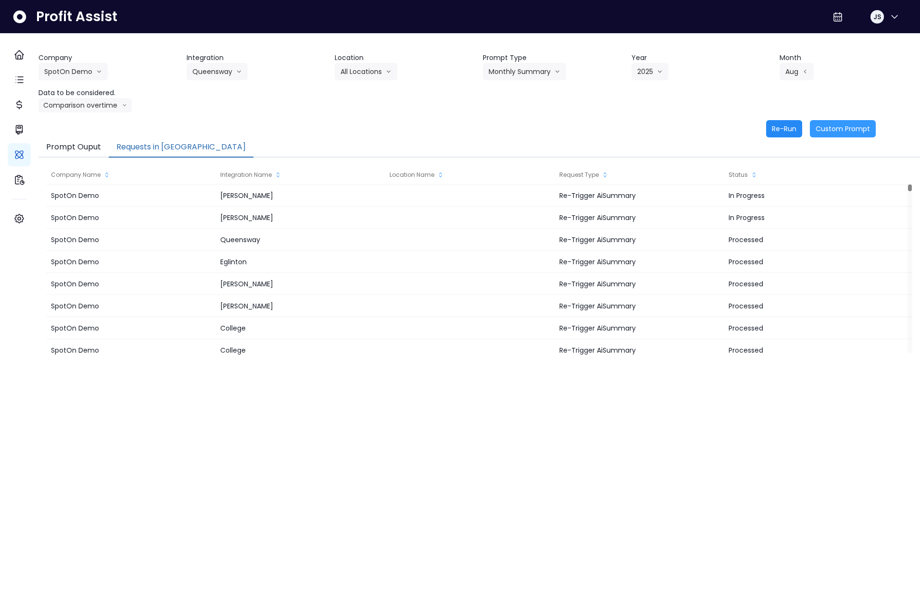
click at [777, 132] on button "Re-Run" at bounding box center [784, 128] width 36 height 17
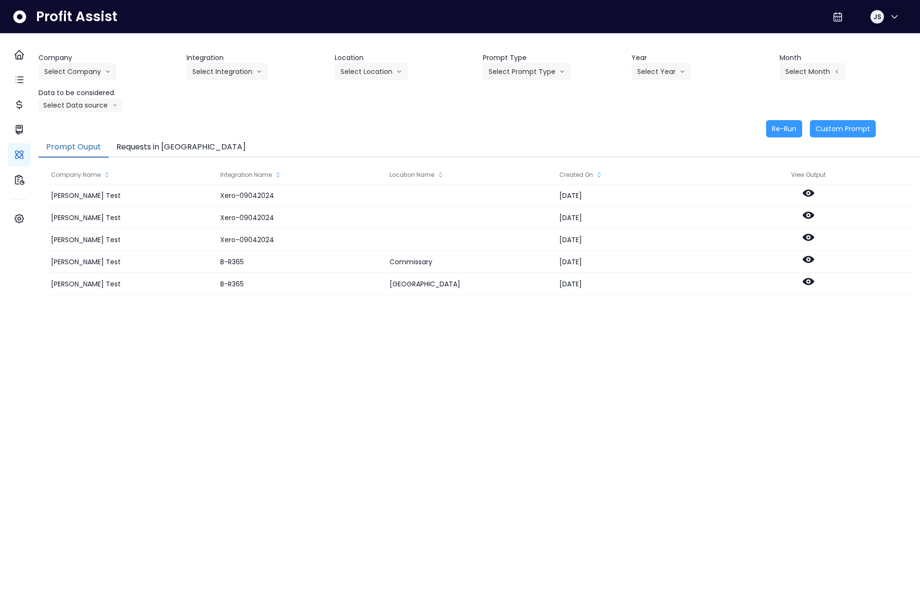
click at [141, 151] on button "Requests in [GEOGRAPHIC_DATA]" at bounding box center [181, 148] width 145 height 20
click at [164, 168] on div "Company Name" at bounding box center [130, 174] width 169 height 19
click at [164, 151] on button "Requests in [GEOGRAPHIC_DATA]" at bounding box center [181, 148] width 145 height 20
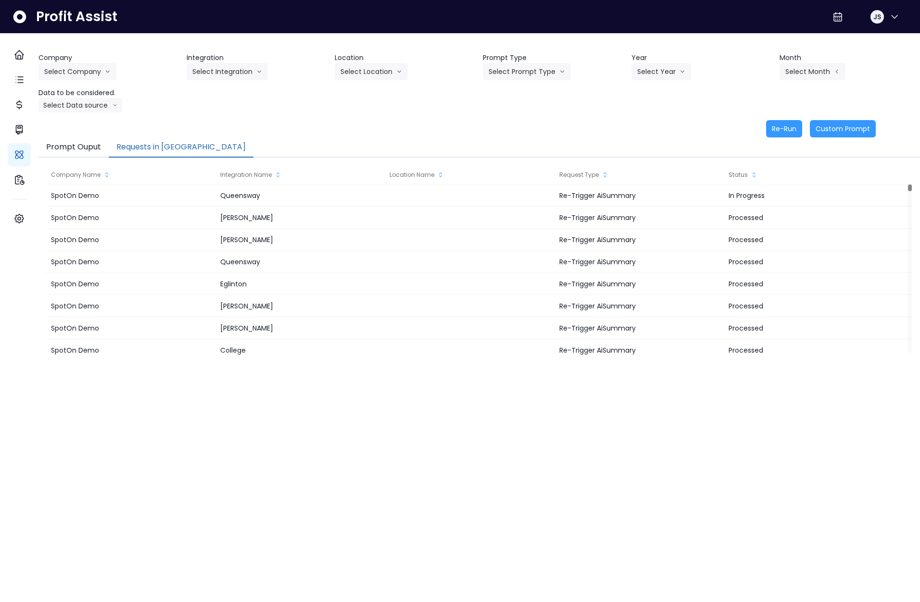
click at [295, 95] on div "Company Select Company [PERSON_NAME] Test [PERSON_NAME] Bakery SpotOn Demo Test…" at bounding box center [478, 83] width 881 height 60
click at [76, 66] on button "Select Company" at bounding box center [77, 71] width 78 height 17
click at [223, 75] on button "Select Integration" at bounding box center [227, 71] width 81 height 17
click at [230, 65] on button "Select Integration" at bounding box center [227, 71] width 81 height 17
click at [511, 74] on button "Select Prompt Type" at bounding box center [527, 71] width 88 height 17
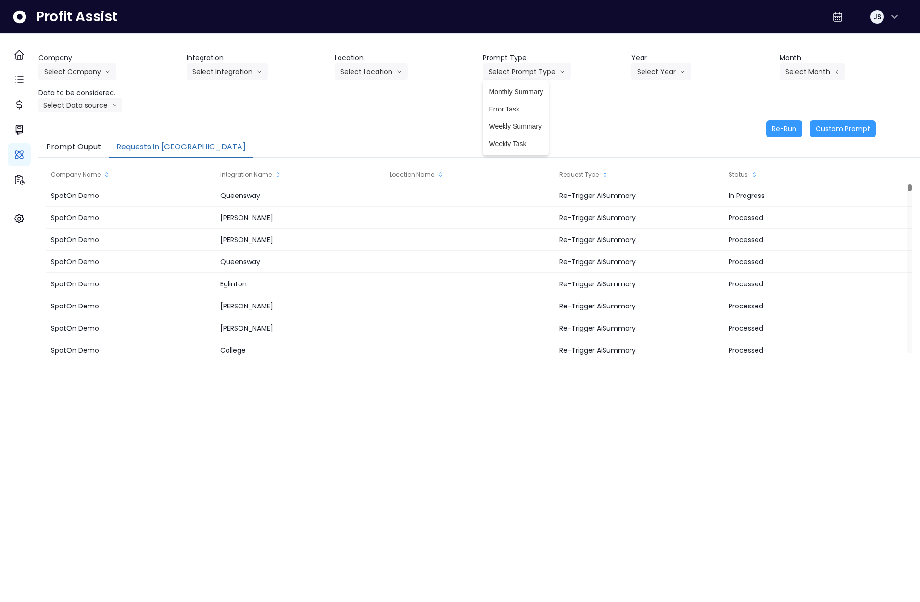
click at [684, 103] on div "Company Select Company Hardik Test koras Bakery SpotOn Demo TestLOCATION Wilson…" at bounding box center [478, 83] width 881 height 60
click at [97, 108] on button "Select Data source" at bounding box center [80, 105] width 84 height 14
click at [82, 126] on span "Comparison overtime" at bounding box center [76, 124] width 64 height 10
click at [110, 108] on button "Comparison overtime" at bounding box center [84, 105] width 93 height 14
click at [100, 139] on span "Location Analysis" at bounding box center [76, 142] width 64 height 10
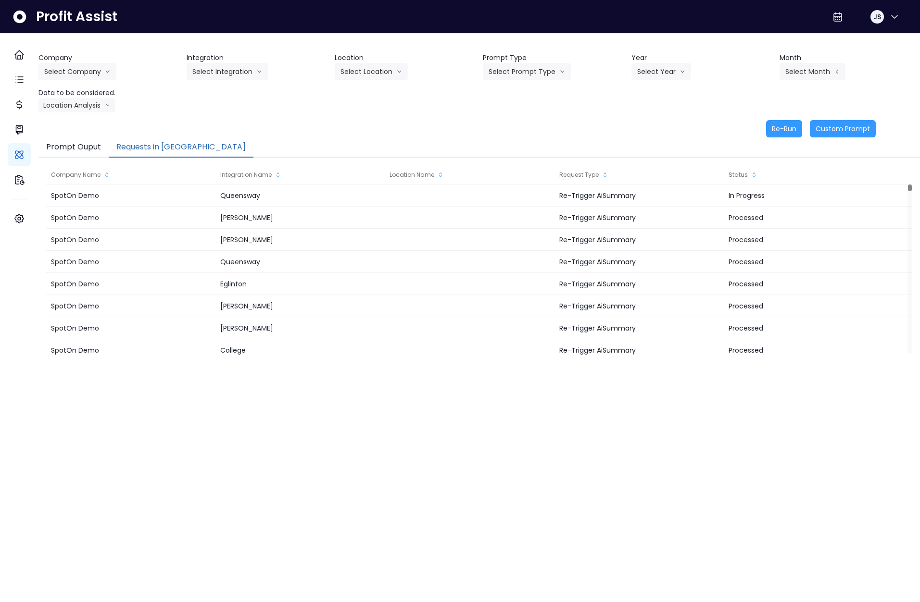
click at [76, 88] on header "Data to be considered." at bounding box center [108, 93] width 140 height 10
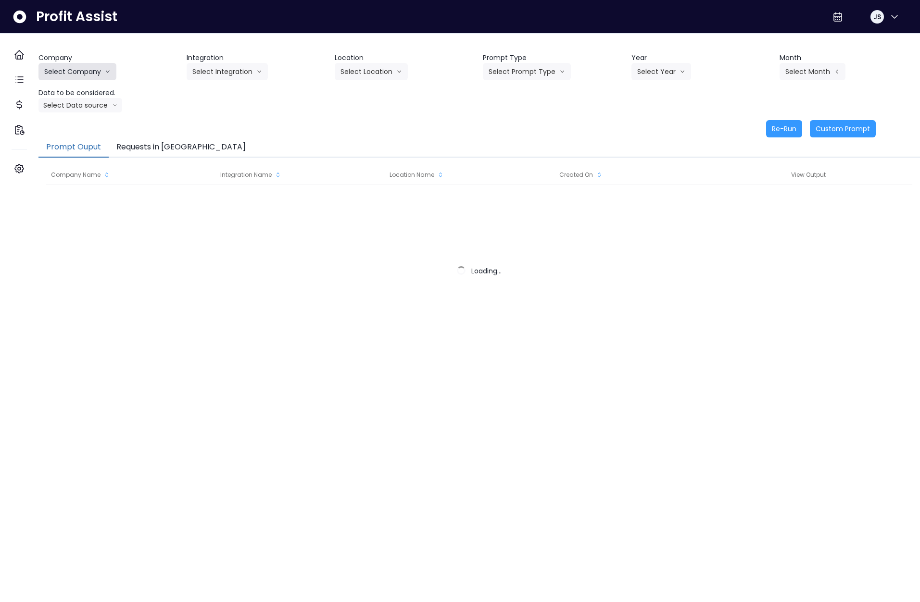
click at [87, 72] on button "Select Company" at bounding box center [77, 71] width 78 height 17
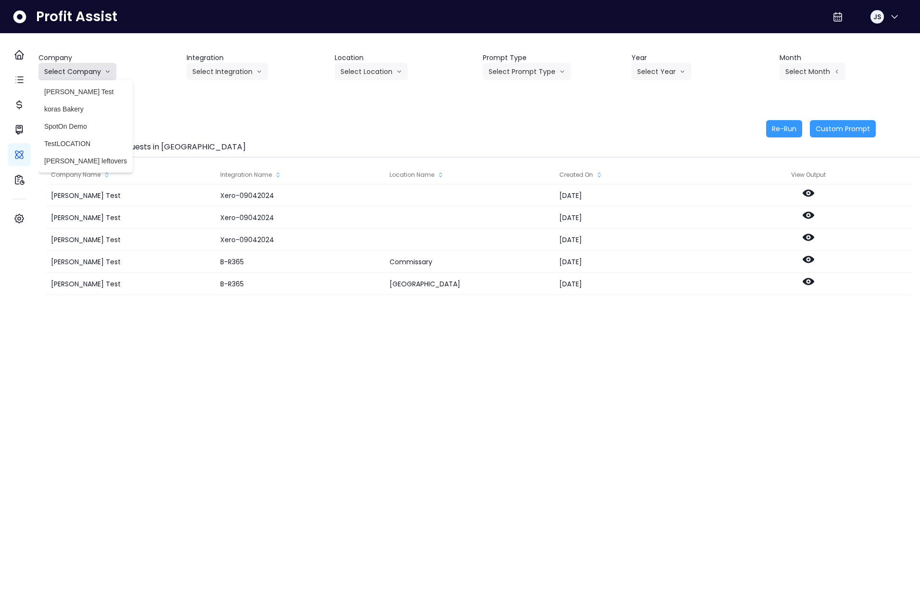
click at [105, 75] on button "Select Company" at bounding box center [77, 71] width 78 height 17
click at [92, 70] on button "Select Company" at bounding box center [77, 71] width 78 height 17
click at [88, 129] on span "SpotOn Demo" at bounding box center [85, 127] width 83 height 10
click at [232, 71] on button "Select Integration" at bounding box center [227, 71] width 81 height 17
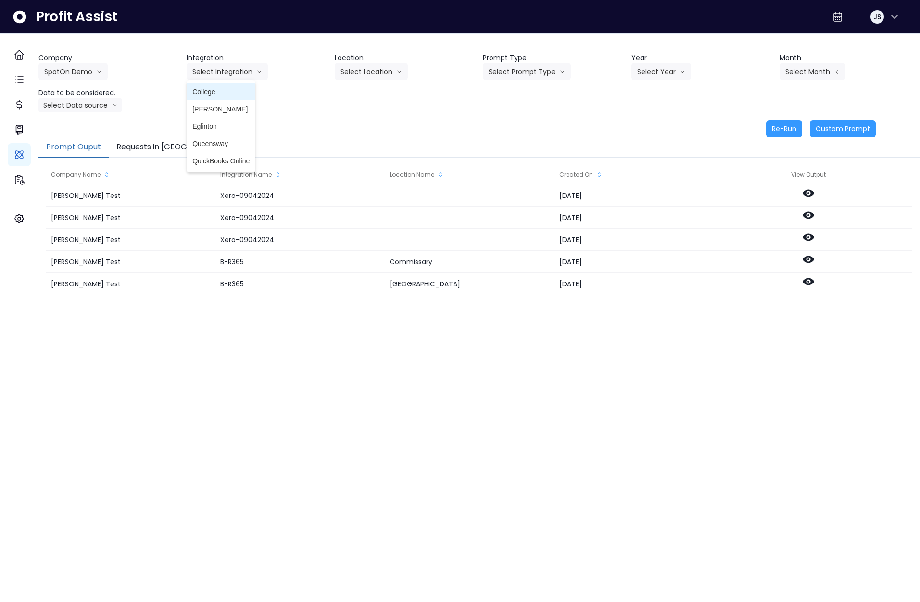
click at [223, 94] on span "College" at bounding box center [220, 92] width 57 height 10
click at [375, 69] on button "Select Location" at bounding box center [371, 71] width 73 height 17
click at [372, 89] on span "All Locations" at bounding box center [359, 92] width 38 height 10
click at [513, 72] on button "Select Prompt Type" at bounding box center [527, 71] width 88 height 17
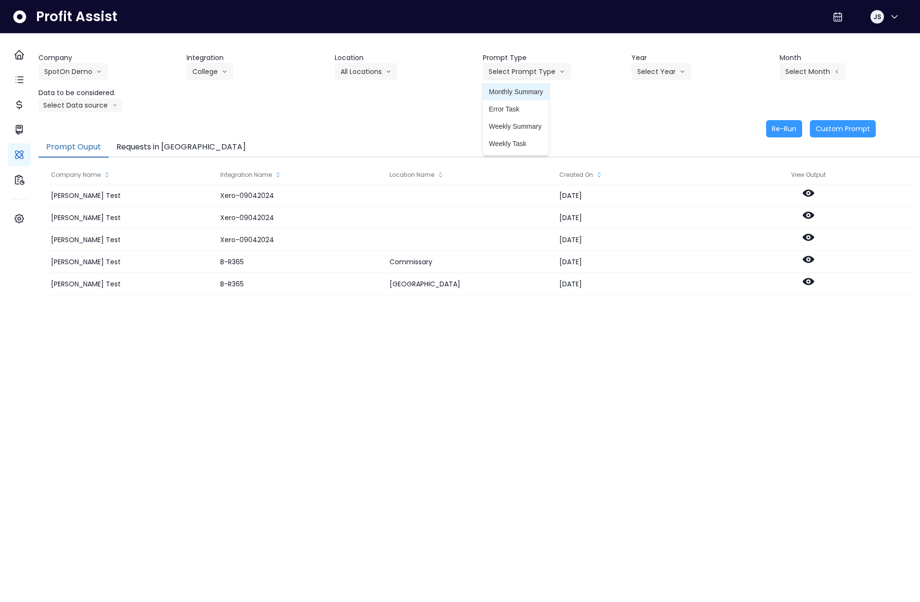
click at [508, 93] on span "Monthly Summary" at bounding box center [515, 92] width 54 height 10
click at [646, 67] on button "Select Year" at bounding box center [661, 71] width 60 height 17
click at [650, 121] on li "2025" at bounding box center [644, 126] width 26 height 17
click at [789, 72] on button "Select Month" at bounding box center [812, 71] width 66 height 17
click at [755, 174] on span "July" at bounding box center [764, 179] width 19 height 10
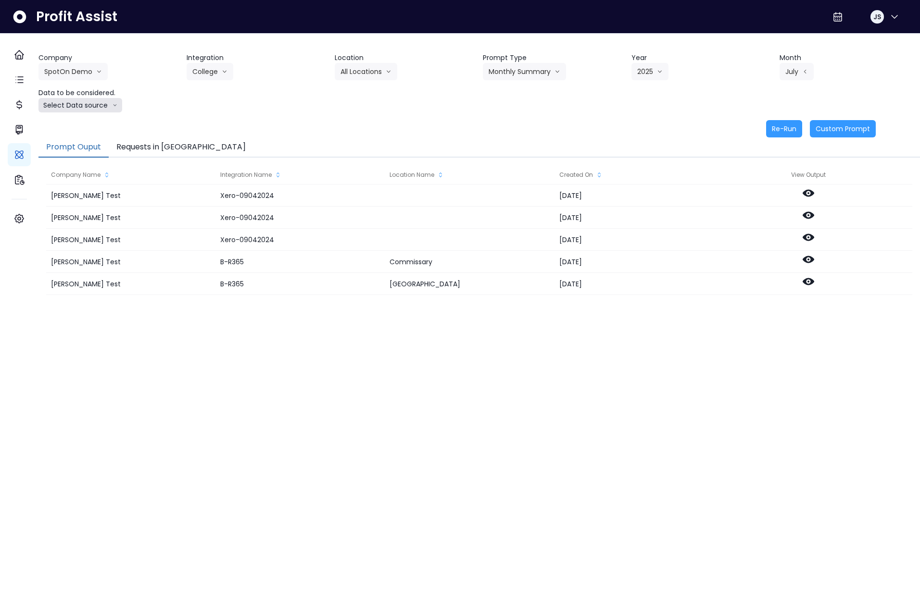
click at [97, 107] on button "Select Data source" at bounding box center [80, 105] width 84 height 14
click at [96, 122] on span "Comparison overtime" at bounding box center [76, 124] width 64 height 10
click at [776, 127] on button "Re-Run" at bounding box center [784, 128] width 36 height 17
click at [175, 147] on button "Requests in [GEOGRAPHIC_DATA]" at bounding box center [181, 148] width 145 height 20
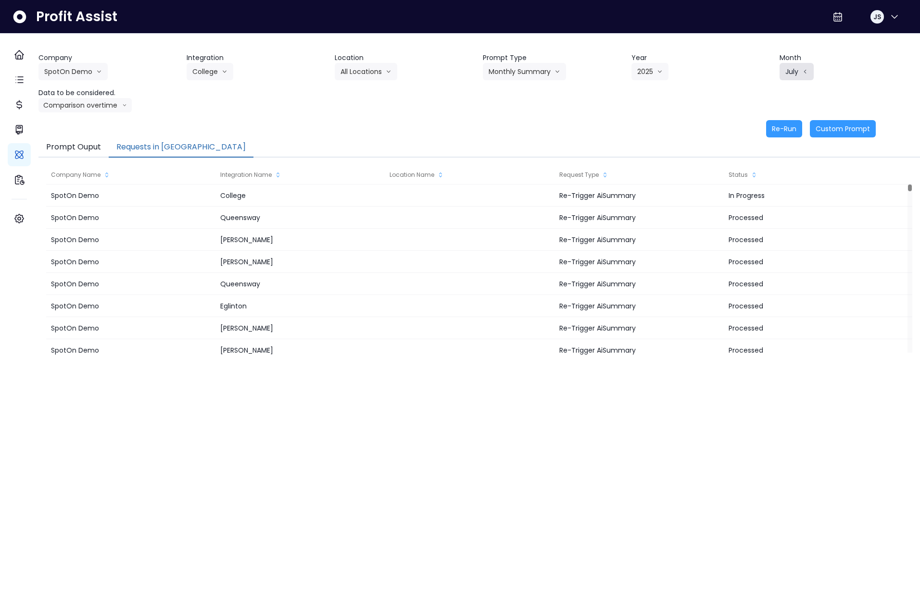
click at [781, 73] on button "July" at bounding box center [796, 71] width 34 height 17
click at [755, 159] on span "June" at bounding box center [764, 161] width 19 height 10
click at [781, 133] on button "Re-Run" at bounding box center [784, 128] width 36 height 17
click at [798, 71] on button "June" at bounding box center [798, 71] width 38 height 17
click at [755, 147] on span "May" at bounding box center [764, 144] width 19 height 10
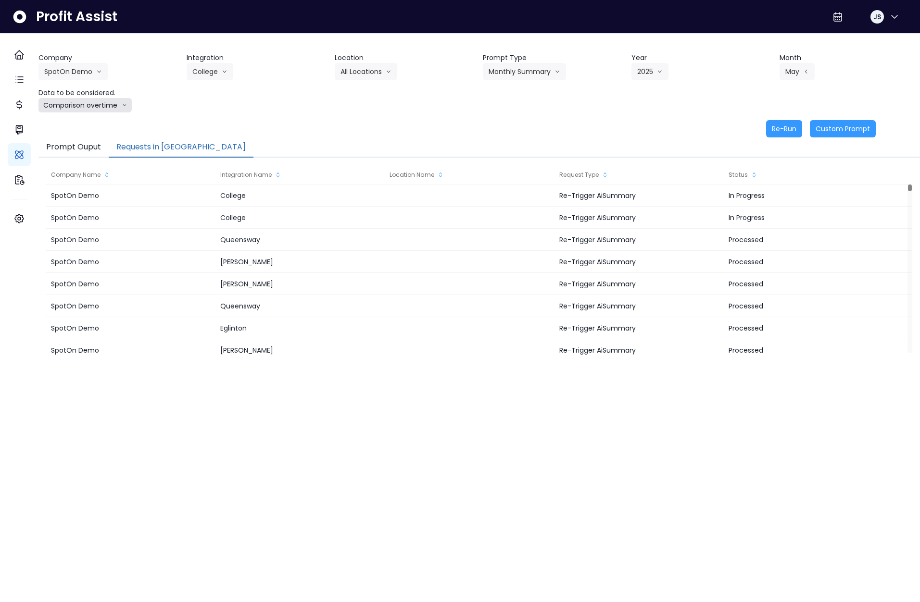
click at [102, 110] on button "Comparison overtime" at bounding box center [84, 105] width 93 height 14
click at [96, 138] on span "Location Analysis" at bounding box center [76, 142] width 64 height 10
click at [766, 133] on button "Re-Run" at bounding box center [784, 128] width 36 height 17
click at [512, 69] on button "Monthly Summary" at bounding box center [524, 71] width 83 height 17
click at [514, 109] on span "Error Task" at bounding box center [515, 109] width 54 height 10
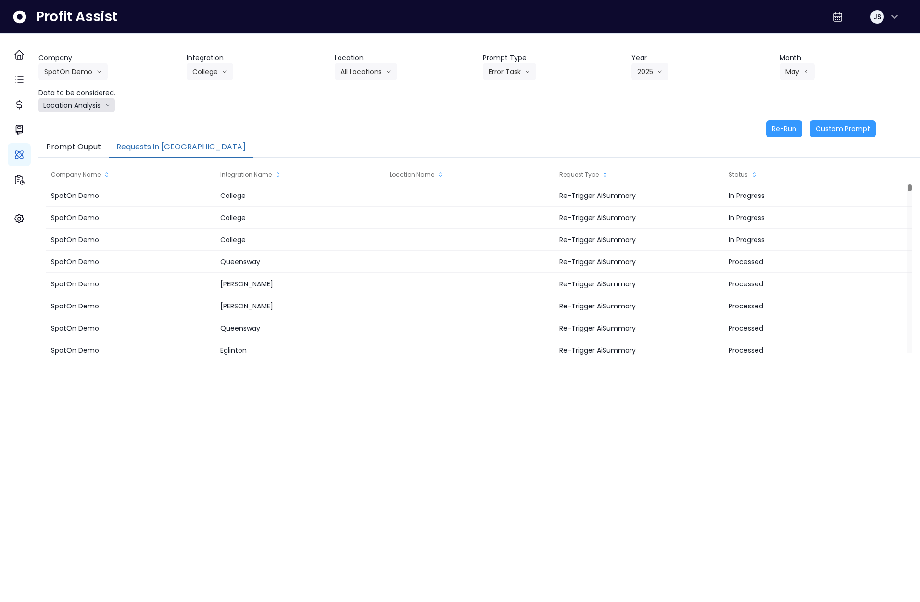
click at [103, 103] on button "Location Analysis" at bounding box center [76, 105] width 76 height 14
click at [95, 121] on span "Comparison overtime" at bounding box center [76, 124] width 64 height 10
click at [771, 133] on button "Re-Run" at bounding box center [784, 128] width 36 height 17
click at [788, 69] on button "May" at bounding box center [796, 71] width 35 height 17
click at [755, 165] on span "June" at bounding box center [764, 161] width 19 height 10
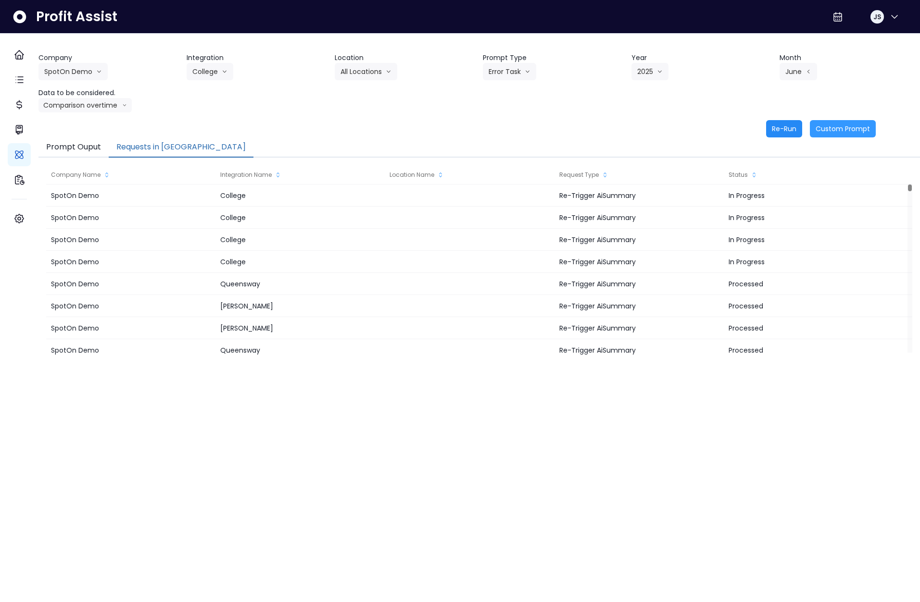
click at [773, 132] on button "Re-Run" at bounding box center [784, 128] width 36 height 17
click at [182, 148] on button "Requests in [GEOGRAPHIC_DATA]" at bounding box center [181, 148] width 145 height 20
click at [171, 150] on button "Requests in [GEOGRAPHIC_DATA]" at bounding box center [181, 148] width 145 height 20
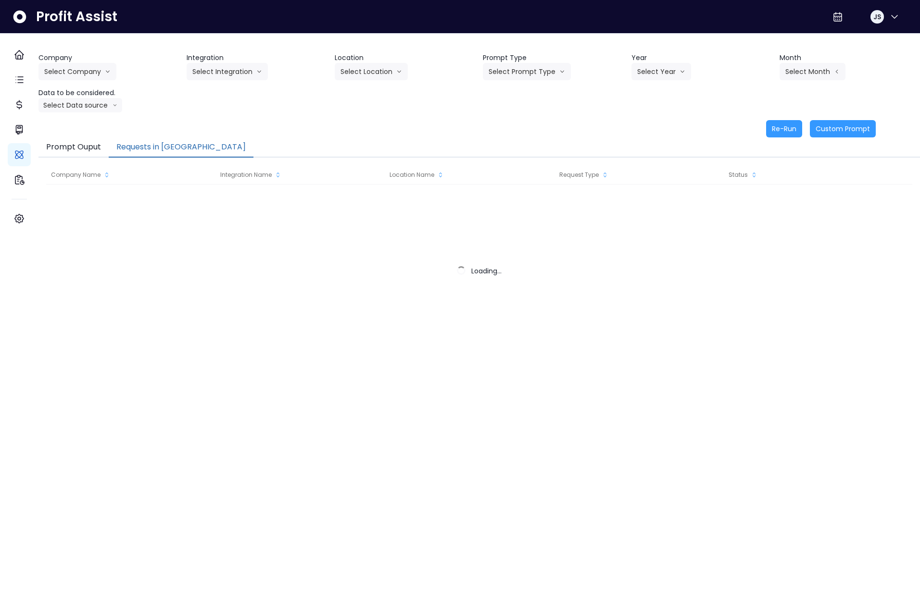
click at [164, 146] on button "Requests in Queue" at bounding box center [181, 148] width 145 height 20
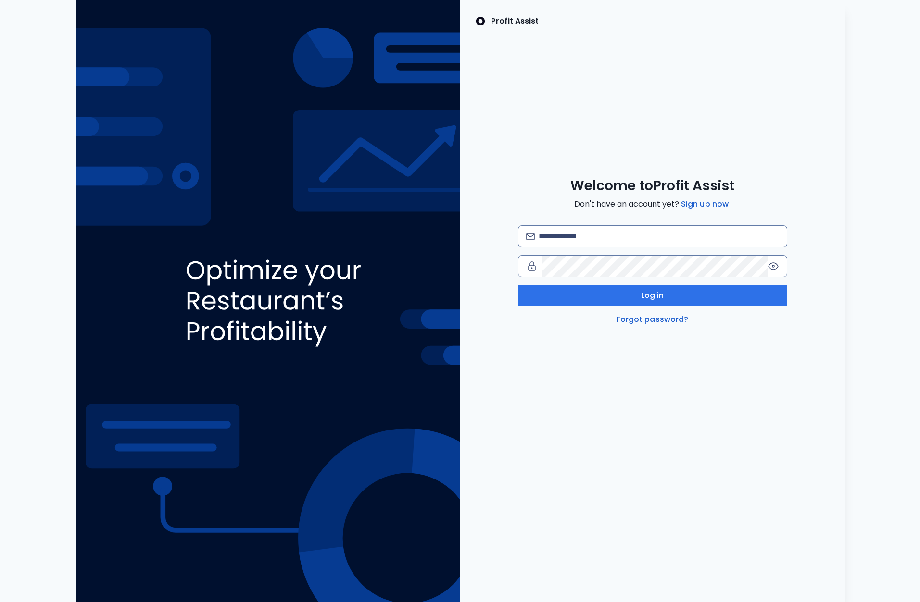
click at [896, 52] on div "Profit Assist Welcome to Profit Assist Don't have an account yet? Sign up now L…" at bounding box center [460, 301] width 904 height 602
